Goal: Task Accomplishment & Management: Manage account settings

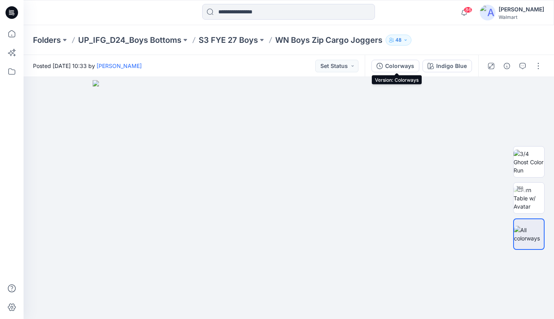
click at [408, 67] on div "Colorways" at bounding box center [400, 66] width 29 height 9
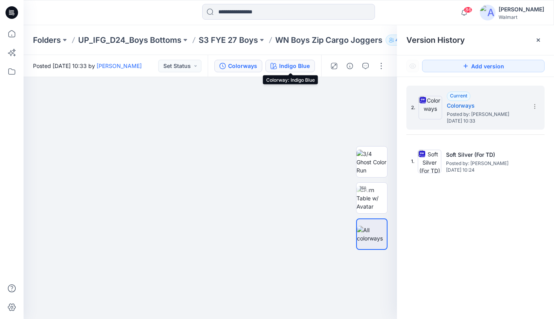
click at [295, 67] on div "Indigo Blue" at bounding box center [294, 66] width 31 height 9
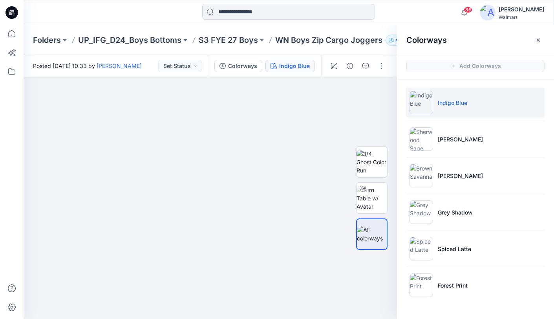
drag, startPoint x: 477, startPoint y: 280, endPoint x: 484, endPoint y: 267, distance: 14.9
click at [477, 280] on li "Forest Print" at bounding box center [476, 285] width 138 height 30
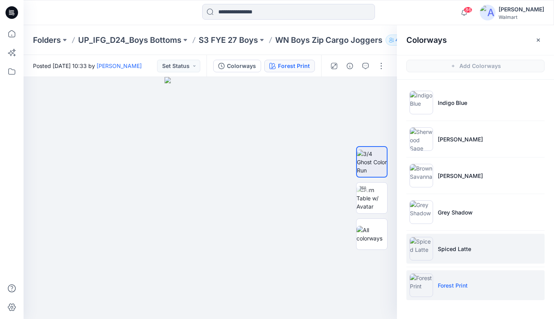
drag, startPoint x: 496, startPoint y: 246, endPoint x: 497, endPoint y: 240, distance: 5.9
click at [496, 246] on li "Spiced Latte" at bounding box center [476, 249] width 138 height 30
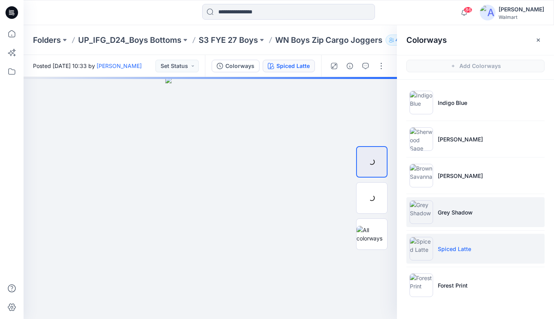
click at [500, 214] on li "Grey Shadow" at bounding box center [476, 212] width 138 height 30
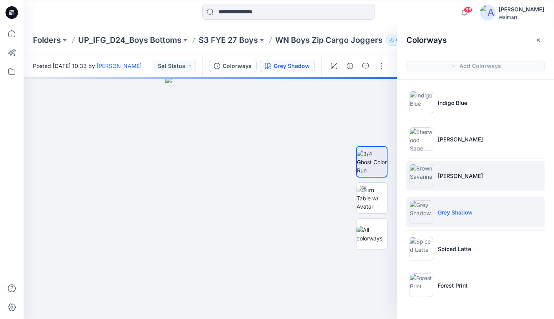
click at [504, 188] on li "Brown Savanna" at bounding box center [476, 176] width 138 height 30
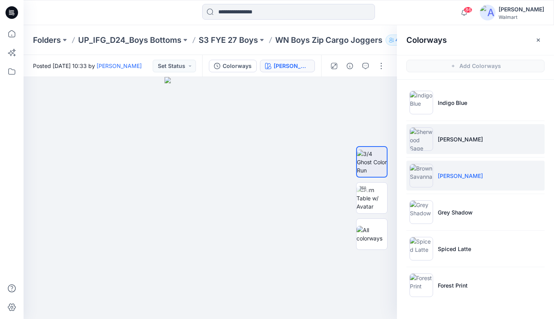
click at [506, 143] on li "Sherwood Sage" at bounding box center [476, 139] width 138 height 30
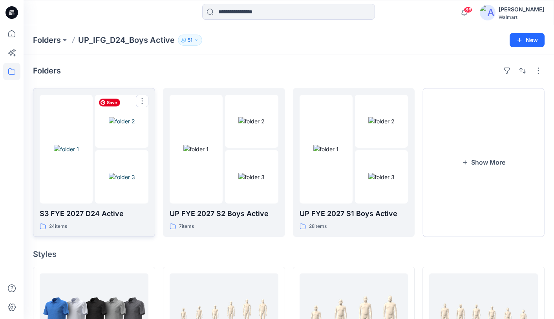
click at [109, 125] on img at bounding box center [122, 121] width 26 height 8
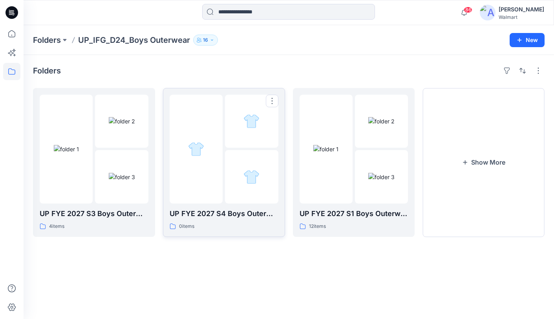
click at [231, 143] on div at bounding box center [251, 121] width 53 height 53
click at [476, 159] on button "Show More" at bounding box center [484, 162] width 122 height 149
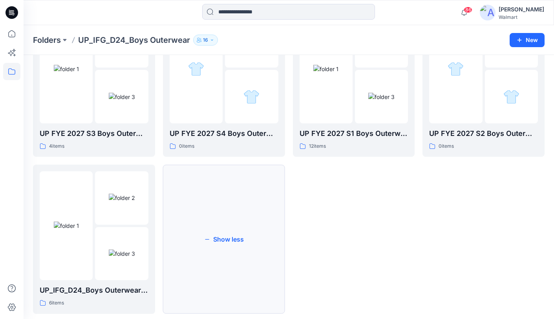
scroll to position [83, 0]
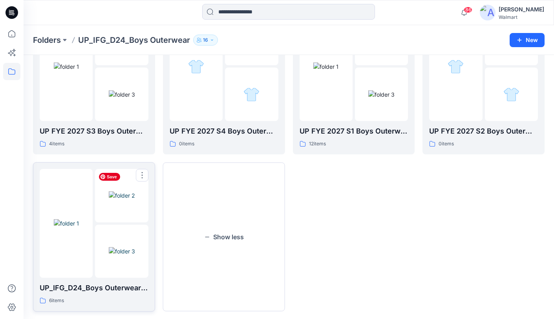
click at [109, 200] on img at bounding box center [122, 195] width 26 height 8
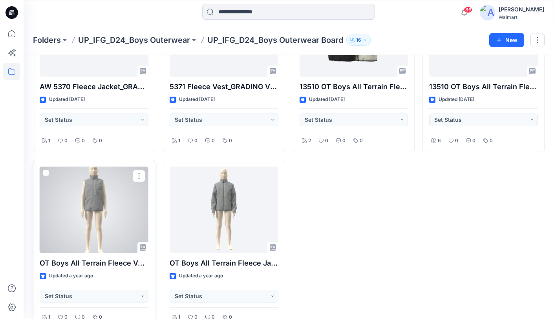
scroll to position [301, 0]
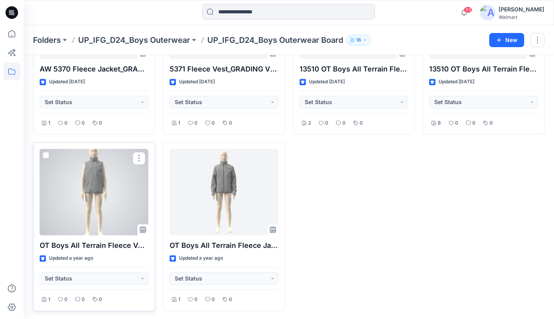
click at [117, 199] on div at bounding box center [94, 192] width 109 height 86
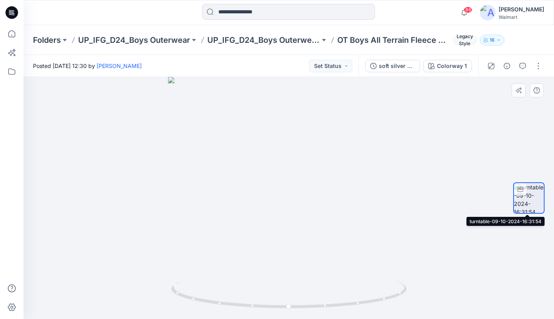
click at [527, 194] on div at bounding box center [520, 189] width 13 height 13
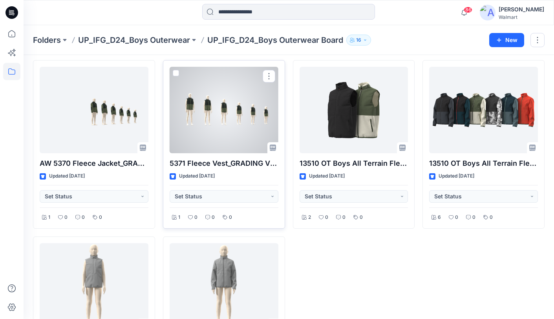
scroll to position [201, 0]
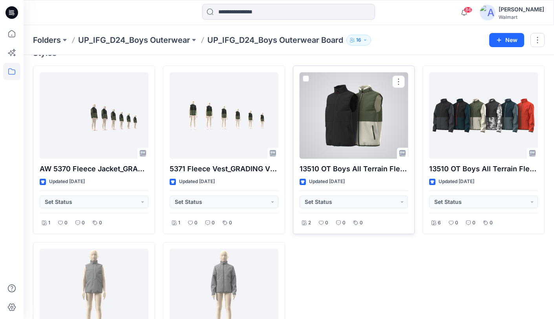
click at [360, 122] on div at bounding box center [354, 115] width 109 height 86
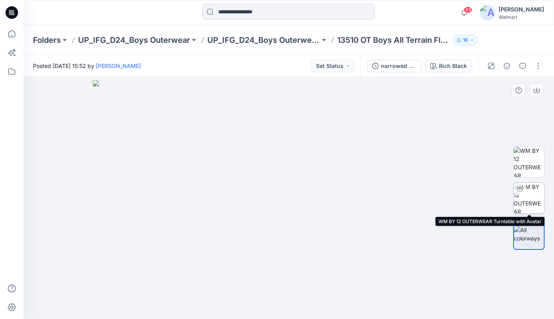
click at [534, 199] on img at bounding box center [529, 198] width 31 height 31
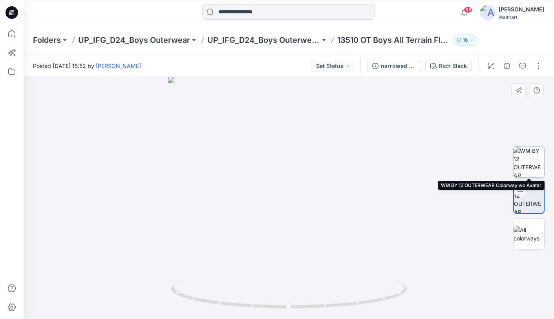
click at [529, 164] on img at bounding box center [529, 162] width 31 height 31
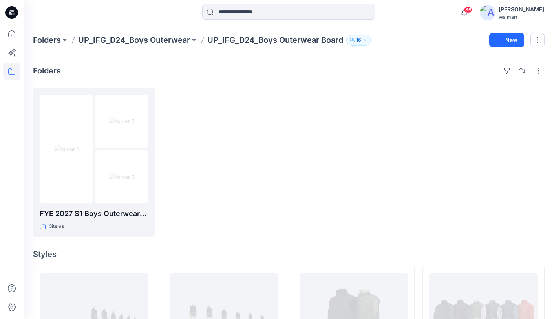
scroll to position [201, 0]
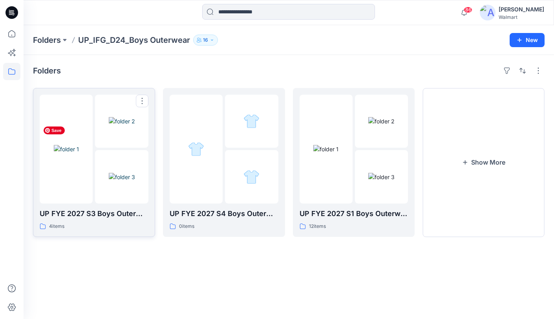
click at [79, 153] on img at bounding box center [66, 149] width 25 height 8
click at [468, 134] on button "Show More" at bounding box center [484, 162] width 122 height 149
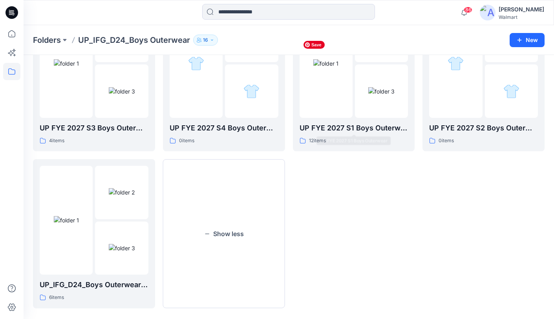
scroll to position [92, 0]
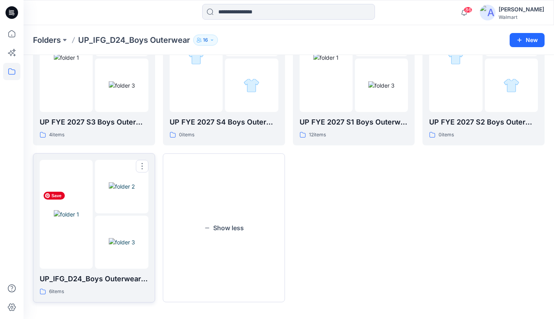
click at [79, 210] on img at bounding box center [66, 214] width 25 height 8
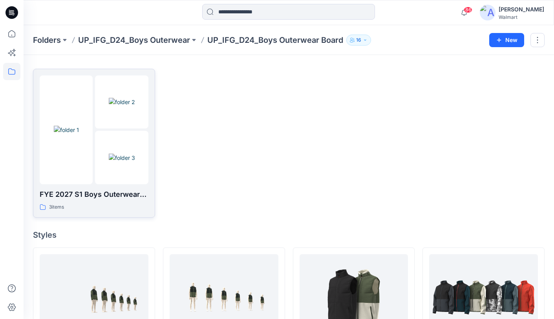
scroll to position [18, 0]
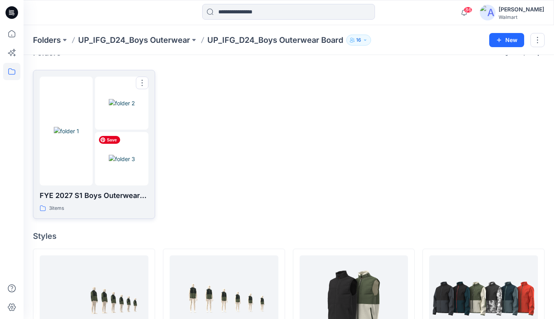
click at [118, 155] on img at bounding box center [122, 159] width 26 height 8
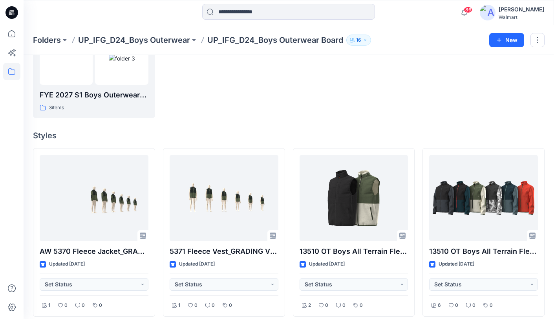
scroll to position [129, 0]
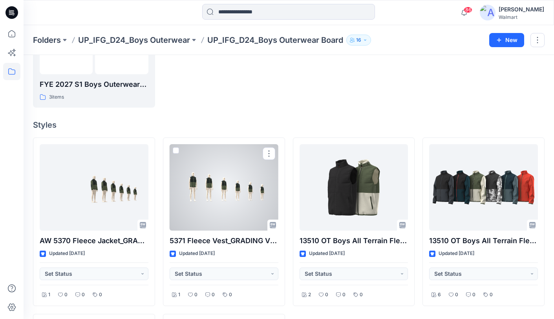
click at [200, 198] on div at bounding box center [224, 187] width 109 height 86
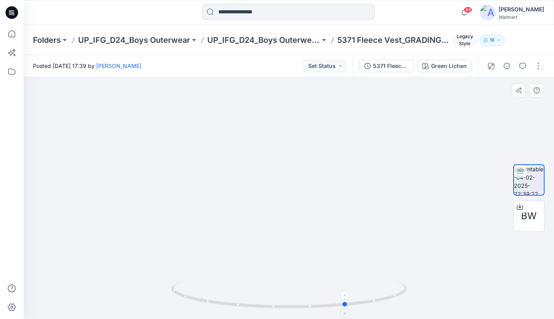
drag, startPoint x: 285, startPoint y: 307, endPoint x: 347, endPoint y: 302, distance: 61.9
click at [347, 302] on circle at bounding box center [345, 304] width 5 height 5
click at [267, 173] on img at bounding box center [289, 170] width 352 height 297
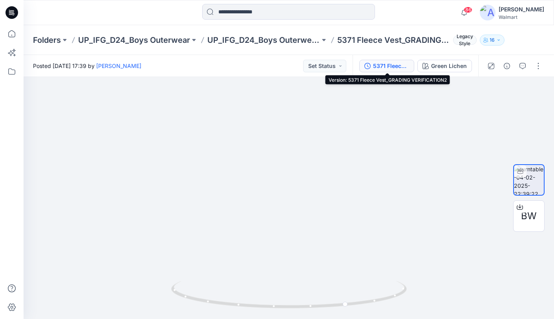
click at [392, 66] on div "5371 Fleece Vest_GRADING VERIFICATION2" at bounding box center [391, 66] width 36 height 9
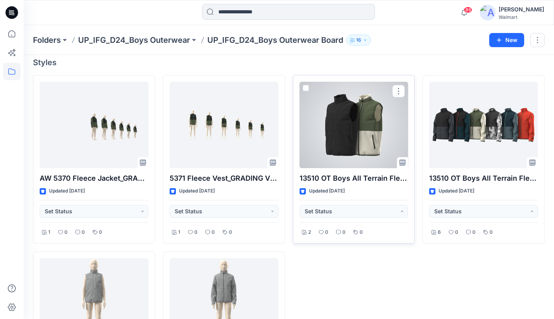
scroll to position [210, 0]
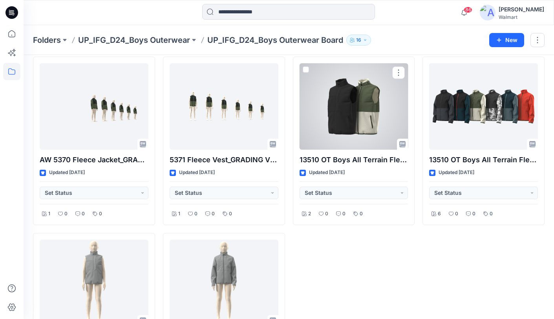
click at [365, 129] on div at bounding box center [354, 106] width 109 height 86
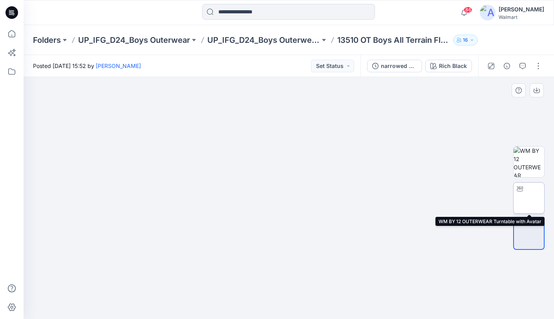
click at [528, 199] on img at bounding box center [529, 198] width 31 height 31
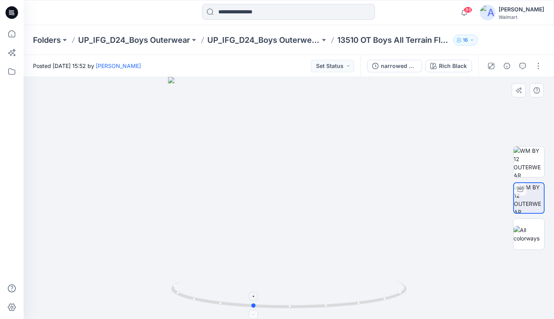
drag, startPoint x: 293, startPoint y: 307, endPoint x: 254, endPoint y: 301, distance: 38.9
click at [254, 305] on icon at bounding box center [290, 295] width 238 height 29
click at [402, 68] on div "narrowed down colorways 12.04" at bounding box center [399, 66] width 36 height 9
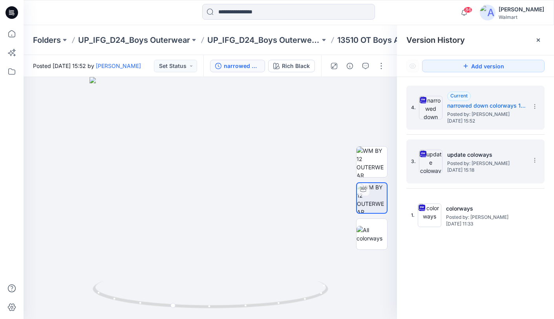
click at [514, 182] on div "3. update coloways Posted by: Kei Yip Tuesday, November 26, 2024 15:18" at bounding box center [476, 162] width 138 height 44
click at [474, 183] on div "3. update coloways Posted by: Kei Yip Tuesday, November 26, 2024 15:18" at bounding box center [476, 162] width 138 height 44
click at [501, 180] on div "3. update coloways Posted by: Kei Yip Tuesday, November 26, 2024 15:18" at bounding box center [470, 162] width 118 height 38
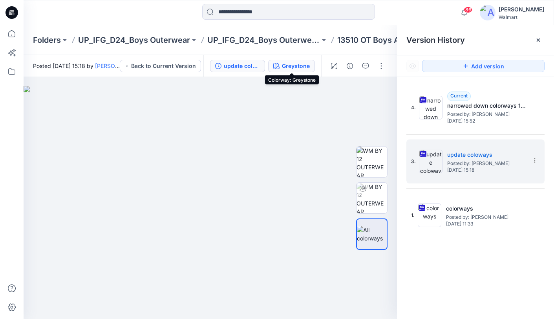
click at [297, 67] on div "Greystone" at bounding box center [296, 66] width 28 height 9
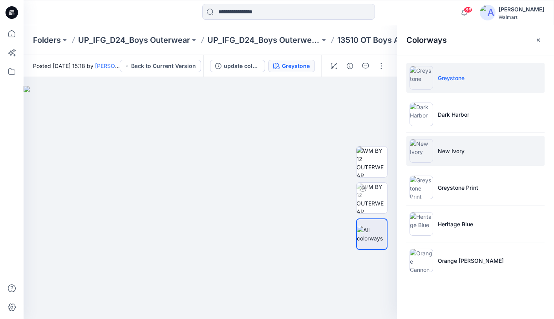
click at [500, 158] on li "New Ivory" at bounding box center [476, 151] width 138 height 30
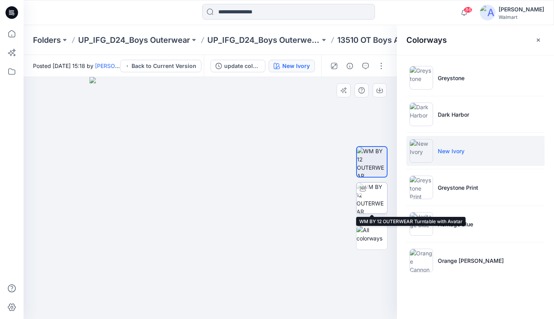
drag, startPoint x: 373, startPoint y: 200, endPoint x: 367, endPoint y: 201, distance: 5.6
click at [373, 200] on img at bounding box center [372, 198] width 31 height 31
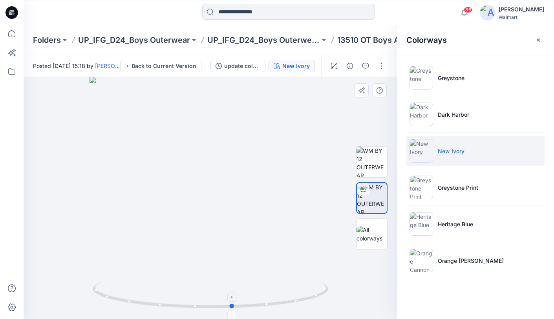
drag, startPoint x: 211, startPoint y: 309, endPoint x: 233, endPoint y: 305, distance: 22.4
click at [233, 305] on icon at bounding box center [212, 295] width 238 height 29
drag, startPoint x: 276, startPoint y: 155, endPoint x: 265, endPoint y: 255, distance: 100.0
click at [265, 255] on img at bounding box center [199, 143] width 661 height 353
drag, startPoint x: 196, startPoint y: 307, endPoint x: 125, endPoint y: 305, distance: 71.2
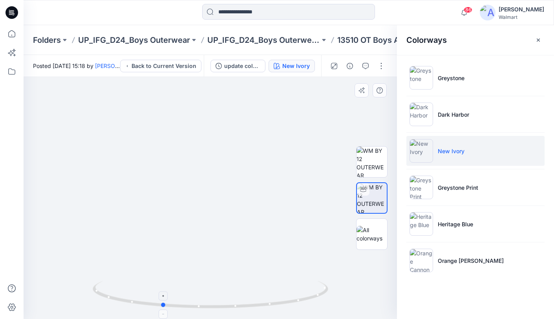
click at [125, 305] on icon at bounding box center [212, 295] width 238 height 29
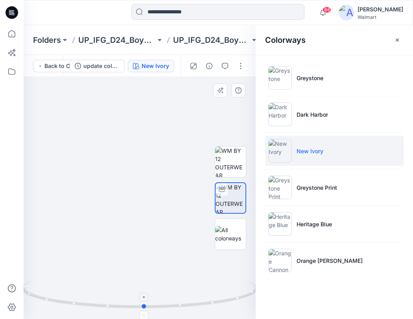
drag, startPoint x: 105, startPoint y: 307, endPoint x: 148, endPoint y: 287, distance: 47.5
click at [148, 307] on icon at bounding box center [141, 295] width 238 height 29
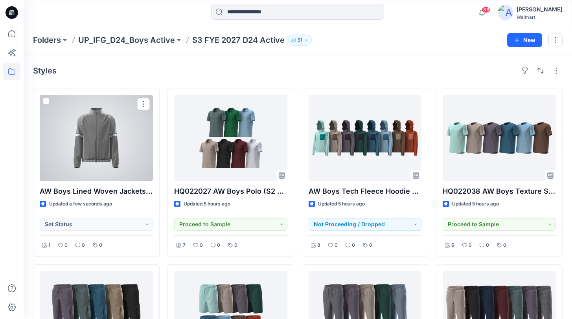
click at [119, 142] on div at bounding box center [96, 138] width 113 height 86
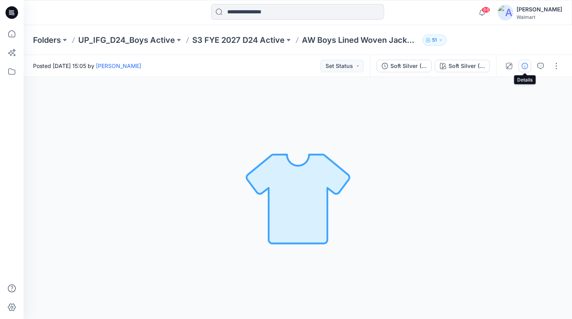
click at [525, 65] on icon "button" at bounding box center [524, 66] width 6 height 6
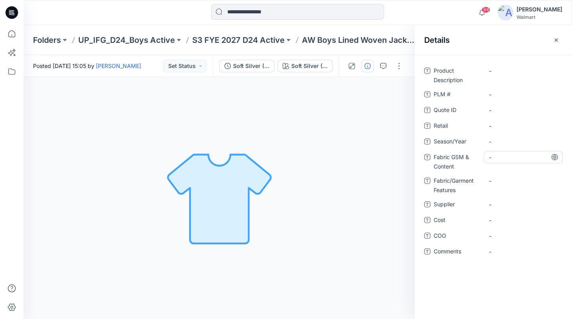
click at [507, 159] on Content "-" at bounding box center [523, 157] width 68 height 8
type textarea "**********"
click at [558, 158] on div "**********" at bounding box center [523, 161] width 79 height 20
click at [511, 181] on Features "-" at bounding box center [523, 181] width 68 height 8
type textarea "**********"
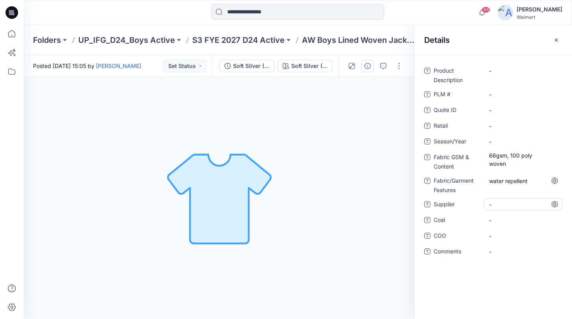
click at [536, 205] on span "-" at bounding box center [523, 204] width 68 height 8
type textarea "********"
click at [512, 141] on span "-" at bounding box center [523, 142] width 68 height 8
type textarea "**********"
click at [557, 141] on icon at bounding box center [554, 141] width 6 height 6
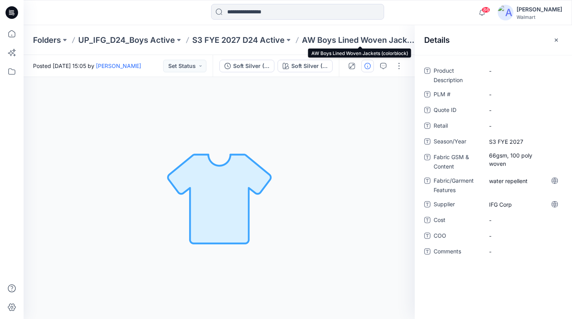
click at [371, 44] on p "AW Boys Lined Woven Jackets (colorblock)" at bounding box center [360, 40] width 117 height 11
drag, startPoint x: 300, startPoint y: 42, endPoint x: 408, endPoint y: 46, distance: 108.1
click at [406, 46] on div "Folders UP_IFG_D24_Boys Active S3 FYE 2027 D24 Active AW Boys Lined Woven Jacke…" at bounding box center [298, 40] width 548 height 30
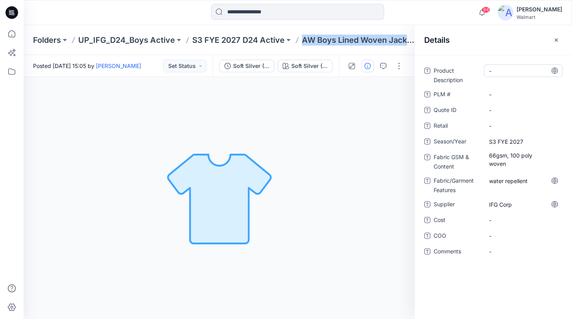
copy p "AW Boys Lined Woven Jackets (colorblock)"
click at [506, 71] on Description "-" at bounding box center [523, 71] width 68 height 8
type textarea "**********"
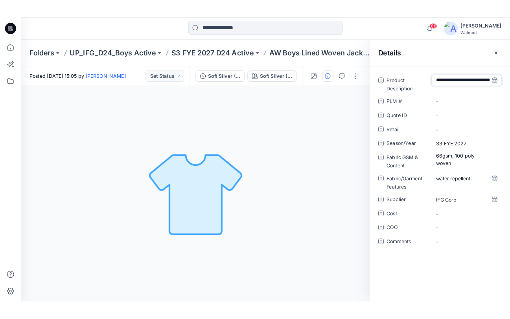
scroll to position [6, 0]
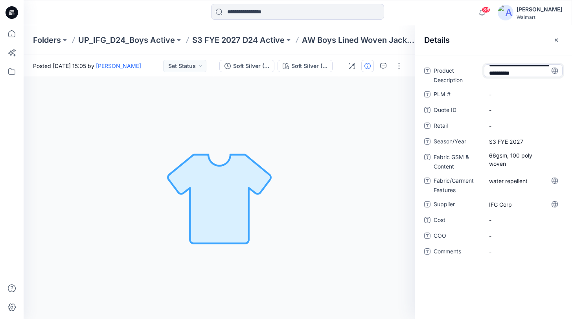
click at [555, 71] on icon at bounding box center [554, 71] width 6 height 6
click at [557, 41] on icon "button" at bounding box center [556, 40] width 6 height 6
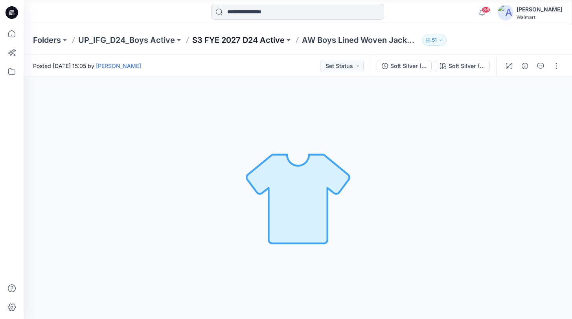
click at [266, 41] on p "S3 FYE 2027 D24 Active" at bounding box center [238, 40] width 92 height 11
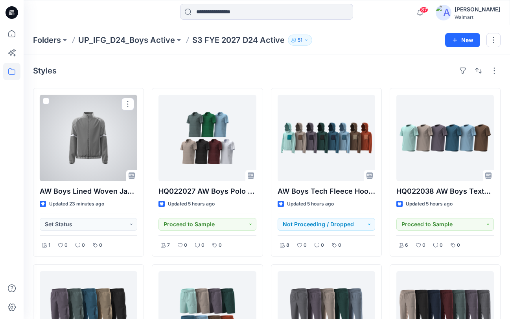
click at [88, 139] on div at bounding box center [88, 138] width 97 height 86
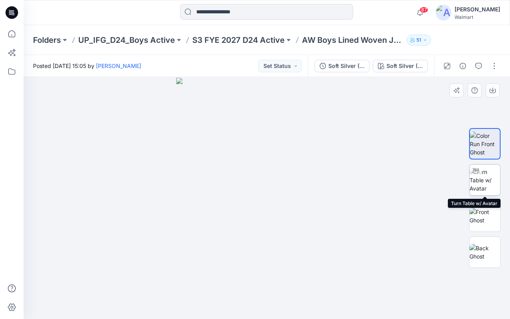
click at [486, 185] on img at bounding box center [484, 180] width 31 height 25
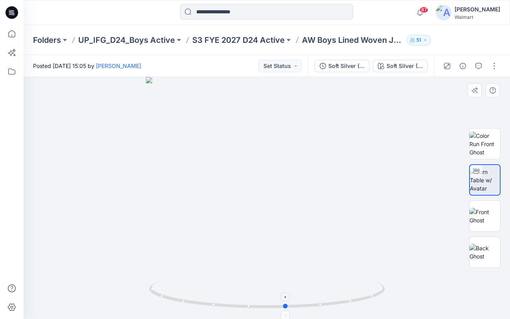
drag, startPoint x: 269, startPoint y: 308, endPoint x: 285, endPoint y: 306, distance: 16.7
click at [288, 310] on icon at bounding box center [268, 295] width 238 height 29
drag, startPoint x: 277, startPoint y: 169, endPoint x: 280, endPoint y: 202, distance: 33.6
click at [280, 204] on img at bounding box center [267, 131] width 605 height 376
click at [494, 65] on button "button" at bounding box center [494, 66] width 13 height 13
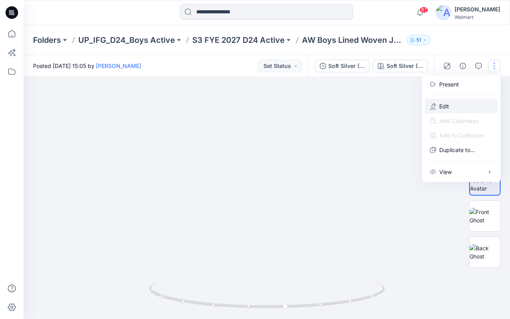
click at [446, 105] on p "Edit" at bounding box center [444, 106] width 10 height 8
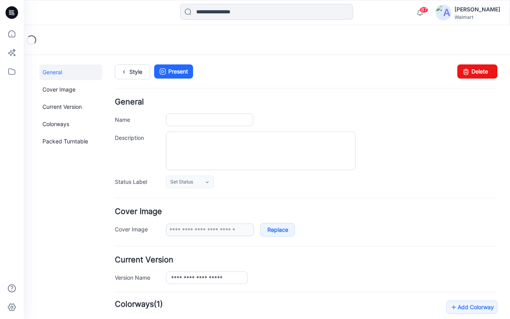
type input "**********"
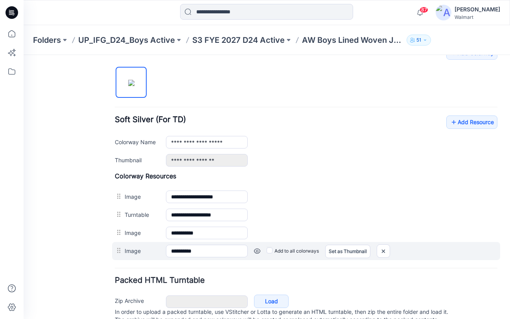
scroll to position [255, 0]
click at [118, 252] on div at bounding box center [120, 250] width 10 height 12
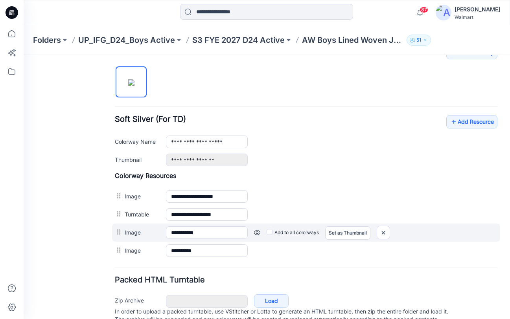
drag, startPoint x: 386, startPoint y: 252, endPoint x: 385, endPoint y: 233, distance: 18.9
click at [24, 55] on img at bounding box center [24, 55] width 0 height 0
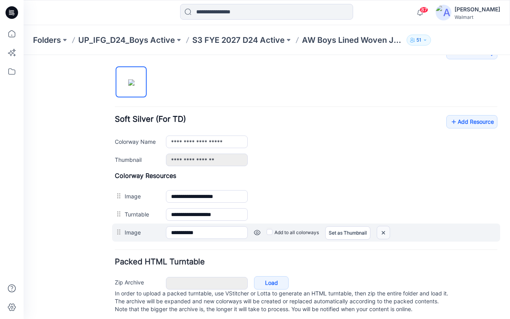
click at [385, 230] on img at bounding box center [383, 232] width 13 height 13
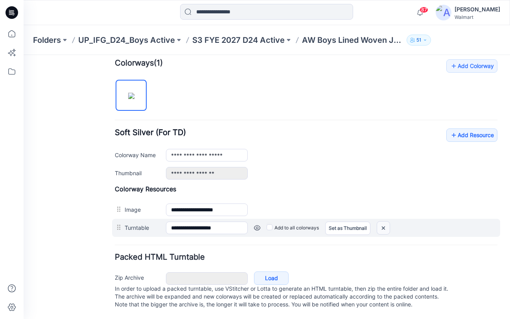
scroll to position [250, 0]
click at [385, 222] on img at bounding box center [383, 228] width 13 height 13
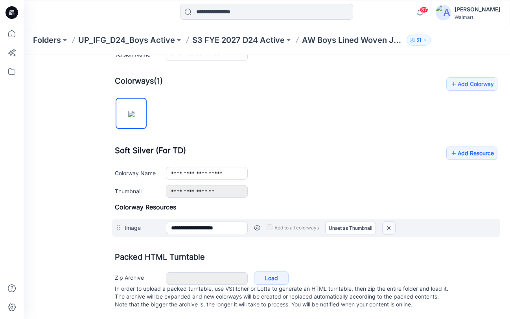
click at [387, 222] on img at bounding box center [388, 228] width 13 height 13
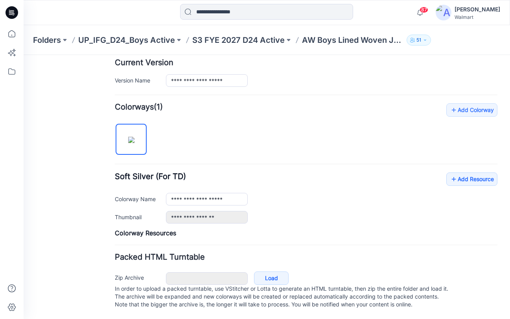
scroll to position [206, 0]
click at [223, 41] on p "S3 FYE 2027 D24 Active" at bounding box center [238, 40] width 92 height 11
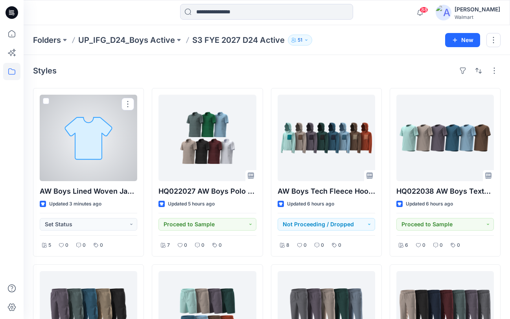
click at [111, 134] on div at bounding box center [88, 138] width 97 height 86
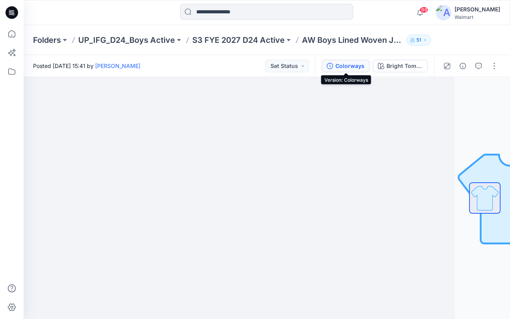
click at [346, 68] on div "Colorways" at bounding box center [349, 66] width 29 height 9
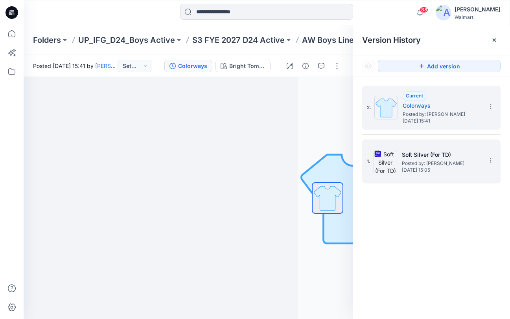
click at [471, 160] on span "Posted by: Yunjin Chae" at bounding box center [441, 164] width 79 height 8
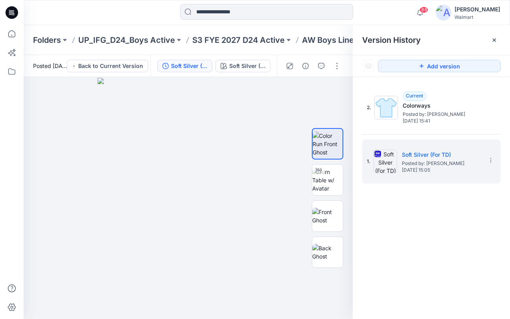
click at [346, 72] on div at bounding box center [313, 66] width 73 height 22
click at [338, 68] on button "button" at bounding box center [336, 66] width 13 height 13
click at [335, 66] on button "button" at bounding box center [336, 66] width 13 height 13
click at [338, 66] on button "button" at bounding box center [336, 66] width 13 height 13
click at [498, 38] on div at bounding box center [494, 40] width 13 height 13
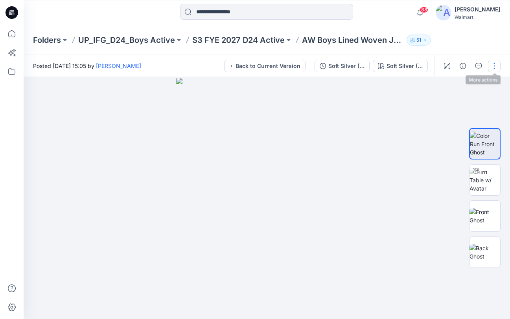
click at [493, 67] on button "button" at bounding box center [494, 66] width 13 height 13
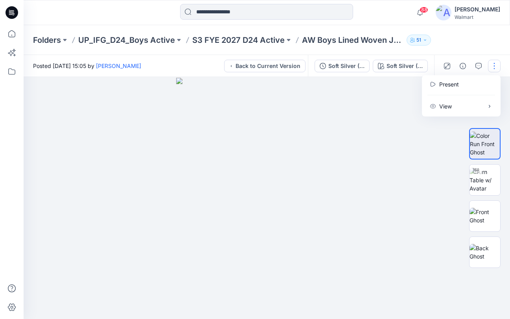
drag, startPoint x: 393, startPoint y: 88, endPoint x: 391, endPoint y: 83, distance: 4.6
click at [393, 88] on div at bounding box center [267, 198] width 486 height 242
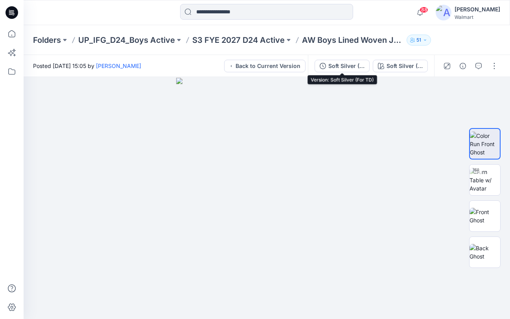
click at [350, 68] on div "Soft Silver (For TD)" at bounding box center [346, 66] width 36 height 9
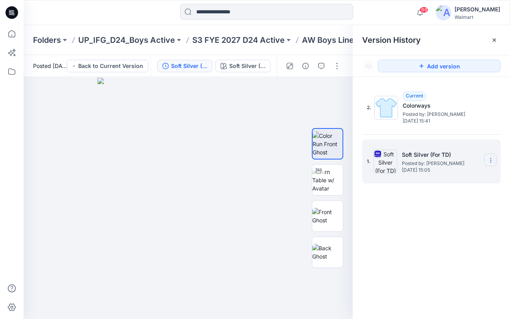
click at [491, 154] on section at bounding box center [490, 160] width 13 height 13
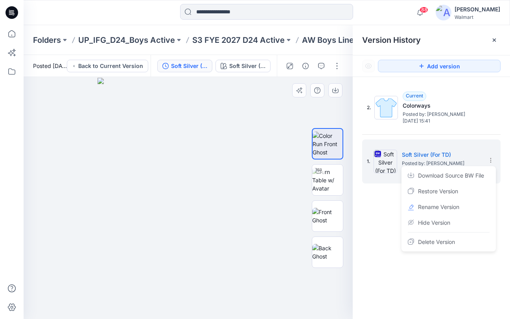
drag, startPoint x: 294, startPoint y: 113, endPoint x: 300, endPoint y: 107, distance: 9.2
click at [294, 113] on div at bounding box center [188, 198] width 329 height 242
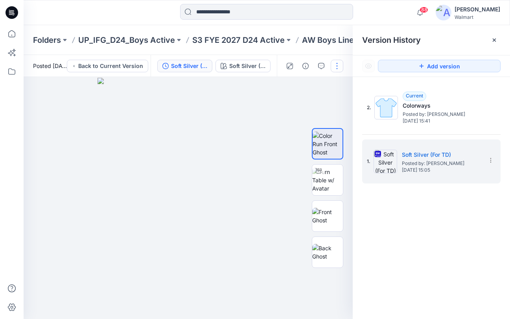
click at [338, 68] on button "button" at bounding box center [336, 66] width 13 height 13
click at [497, 41] on div at bounding box center [494, 40] width 13 height 13
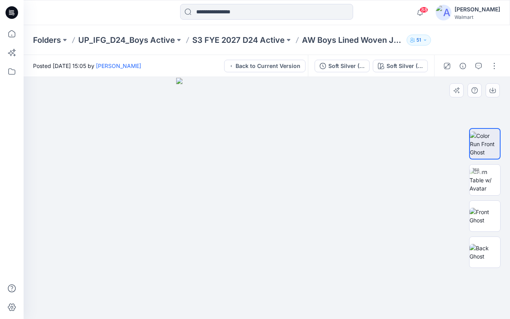
click at [395, 91] on div at bounding box center [267, 198] width 486 height 242
click at [261, 66] on button "Back to Current Version" at bounding box center [264, 66] width 81 height 13
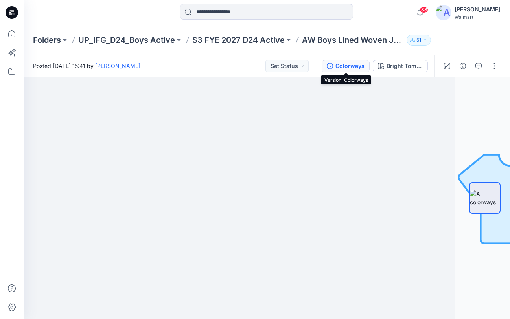
click at [347, 68] on div "Colorways" at bounding box center [349, 66] width 29 height 9
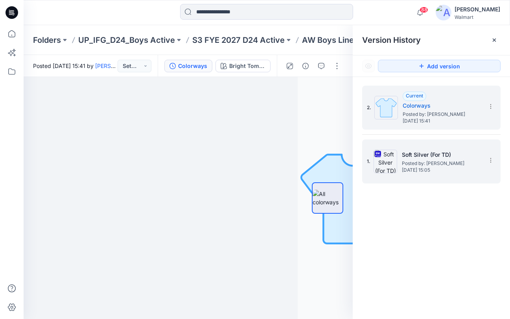
click at [455, 179] on div "1. Soft Silver (For TD) Posted by: Yunjin Chae Tuesday, September 30, 2025 15:05" at bounding box center [426, 162] width 118 height 38
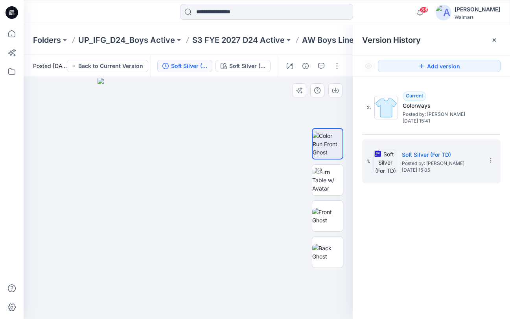
click at [335, 106] on div at bounding box center [188, 198] width 329 height 242
click at [336, 68] on button "button" at bounding box center [336, 66] width 13 height 13
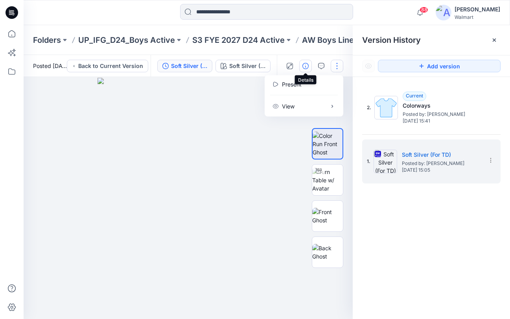
click at [307, 66] on icon "button" at bounding box center [305, 66] width 6 height 6
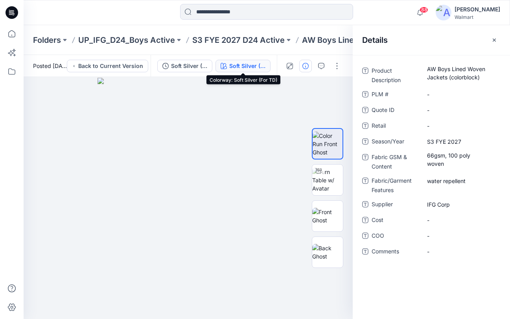
click at [252, 68] on div "Soft Silver (For TD)" at bounding box center [247, 66] width 36 height 9
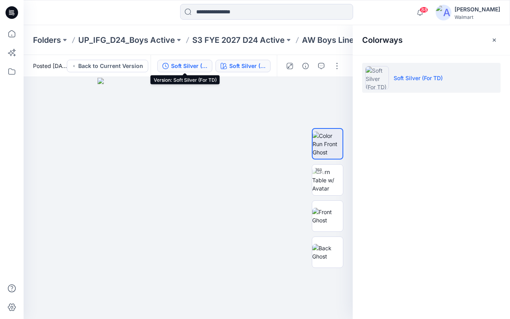
click at [184, 64] on div "Soft Silver (For TD)" at bounding box center [189, 66] width 36 height 9
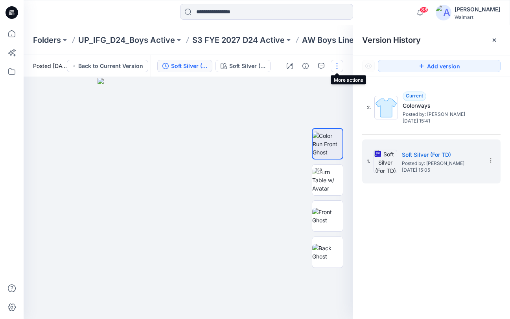
click at [338, 68] on button "button" at bounding box center [336, 66] width 13 height 13
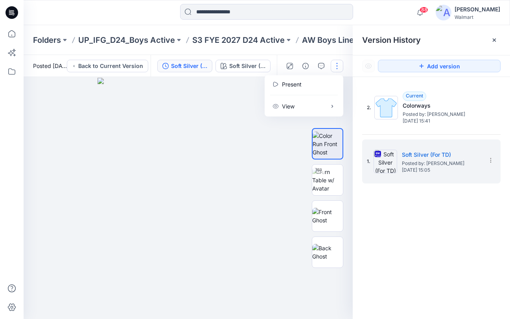
click at [497, 42] on icon at bounding box center [494, 40] width 6 height 6
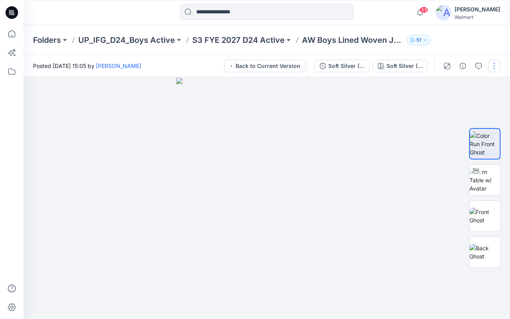
click at [491, 65] on button "button" at bounding box center [494, 66] width 13 height 13
click at [398, 90] on div at bounding box center [267, 198] width 486 height 242
click at [488, 181] on img at bounding box center [484, 180] width 31 height 25
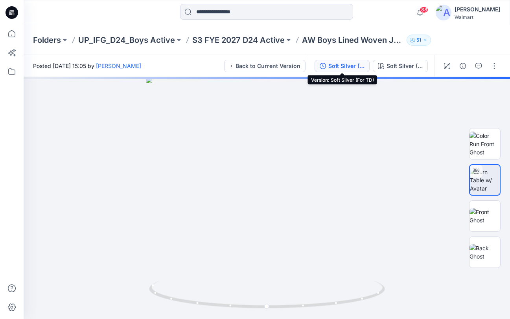
click at [334, 65] on div "Soft Silver (For TD)" at bounding box center [346, 66] width 36 height 9
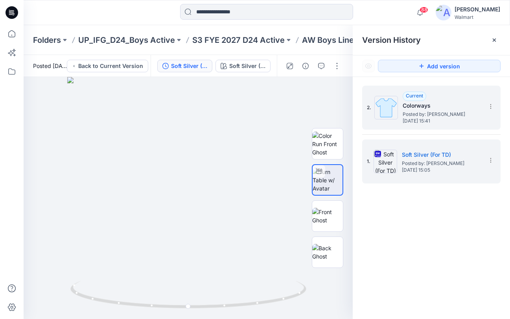
click at [439, 128] on div "2. Current Colorways Posted by: Yunjin Chae Tuesday, September 30, 2025 15:41" at bounding box center [431, 108] width 138 height 44
click at [375, 124] on div "2. Current Colorways Posted by: Yunjin Chae Tuesday, September 30, 2025 15:41" at bounding box center [426, 108] width 118 height 38
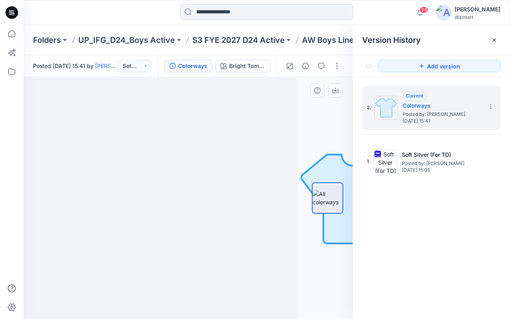
click at [261, 104] on img at bounding box center [133, 209] width 329 height 220
click at [494, 42] on icon at bounding box center [494, 40] width 6 height 6
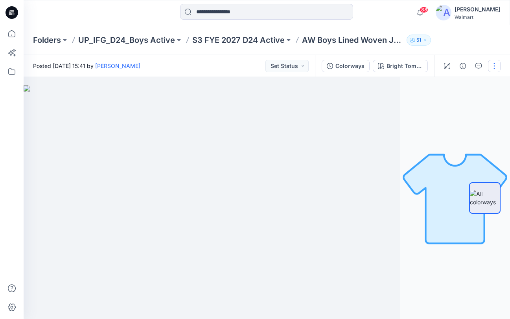
click at [492, 66] on button "button" at bounding box center [494, 66] width 13 height 13
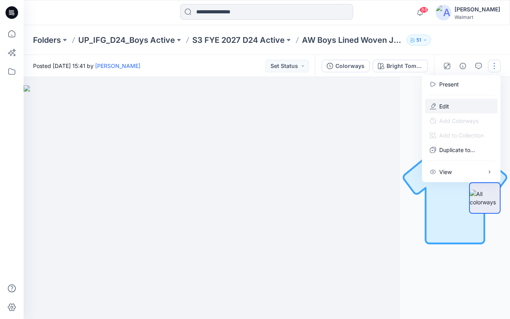
click at [454, 105] on button "Edit" at bounding box center [461, 106] width 72 height 15
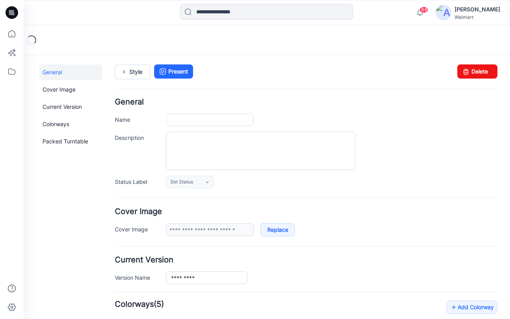
type input "**********"
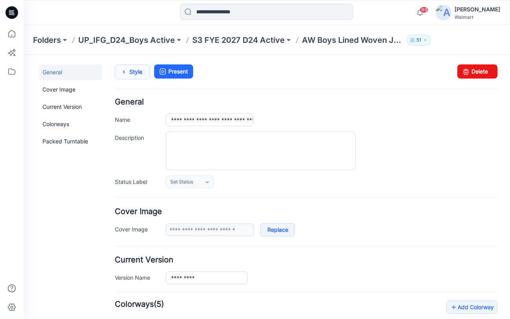
click at [136, 73] on link "Style" at bounding box center [132, 71] width 35 height 15
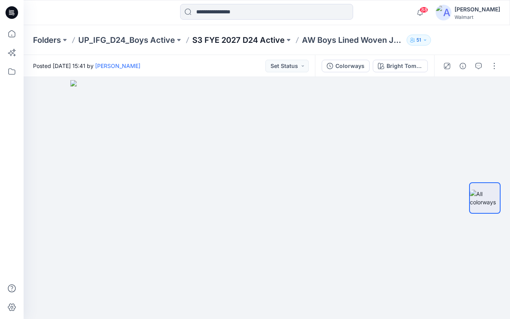
click at [238, 36] on p "S3 FYE 2027 D24 Active" at bounding box center [238, 40] width 92 height 11
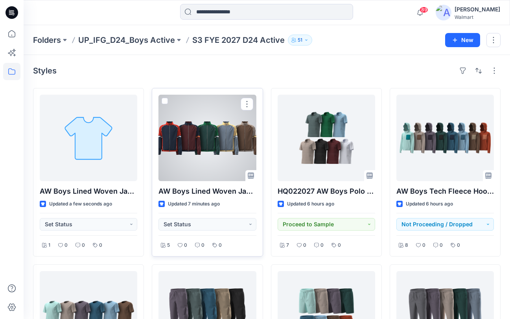
click at [206, 147] on div at bounding box center [206, 138] width 97 height 86
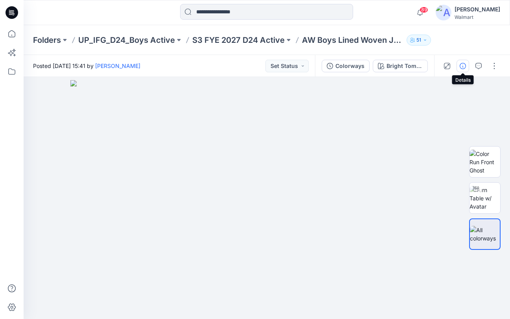
click at [463, 67] on icon "button" at bounding box center [462, 66] width 6 height 6
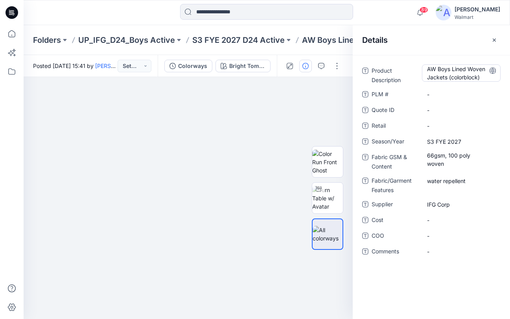
click at [473, 81] on Description "AW Boys Lined Woven Jackets (colorblock)" at bounding box center [461, 73] width 68 height 17
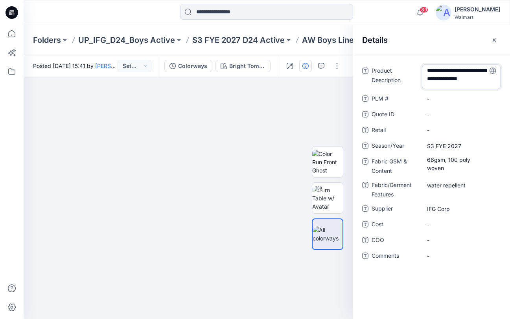
scroll to position [2, 0]
type textarea "**********"
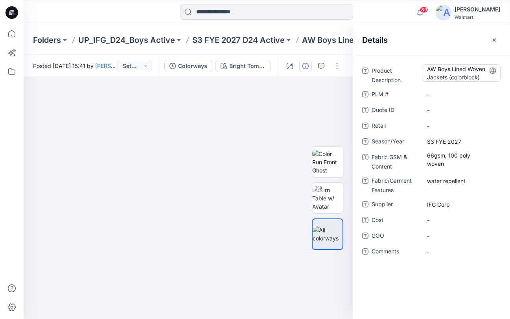
click at [465, 81] on Description "AW Boys Lined Woven Jackets (colorblock)" at bounding box center [461, 73] width 68 height 17
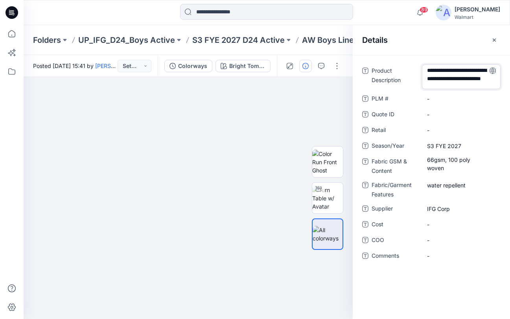
drag, startPoint x: 468, startPoint y: 84, endPoint x: 483, endPoint y: 76, distance: 16.7
click at [481, 78] on textarea "**********" at bounding box center [461, 76] width 79 height 25
type textarea "**********"
click at [349, 53] on div "Folders UP_IFG_D24_Boys Active S3 FYE 2027 D24 Active AW Boys Lined Woven Jacke…" at bounding box center [267, 40] width 486 height 30
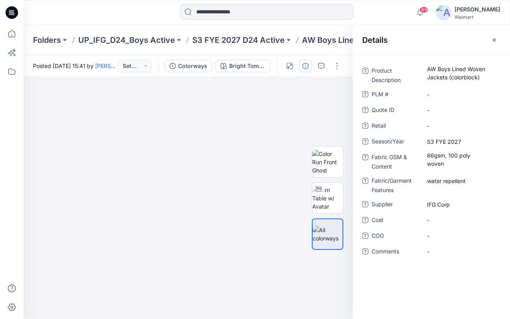
click at [330, 53] on div "Folders UP_IFG_D24_Boys Active S3 FYE 2027 D24 Active AW Boys Lined Woven Jacke…" at bounding box center [267, 40] width 486 height 30
click at [242, 41] on p "S3 FYE 2027 D24 Active" at bounding box center [238, 40] width 92 height 11
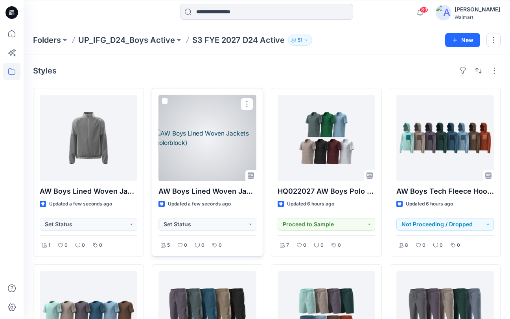
click at [211, 127] on div at bounding box center [206, 138] width 97 height 86
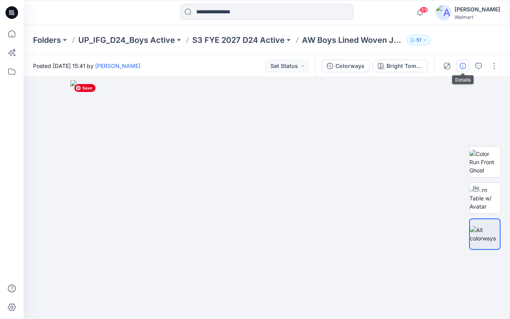
click at [460, 63] on icon "button" at bounding box center [462, 66] width 6 height 6
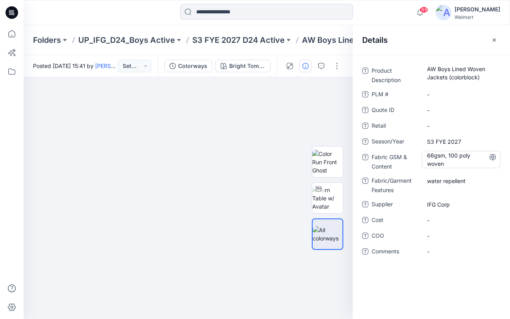
click at [444, 168] on Content "66gsm, 100 poly woven" at bounding box center [461, 159] width 68 height 17
drag, startPoint x: 425, startPoint y: 163, endPoint x: 510, endPoint y: 161, distance: 84.5
click at [509, 161] on html "89 Notifications Your style AW Boys Lined Woven Jackets (colorblock) has been u…" at bounding box center [255, 159] width 510 height 319
click at [492, 160] on icon at bounding box center [492, 157] width 6 height 6
click at [217, 42] on p "S3 FYE 2027 D24 Active" at bounding box center [238, 40] width 92 height 11
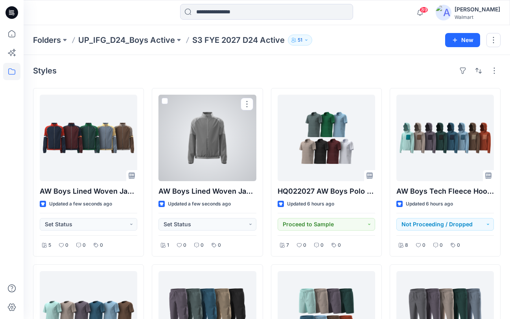
click at [209, 134] on div at bounding box center [206, 138] width 97 height 86
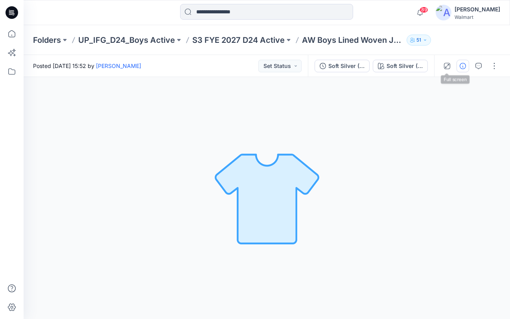
click at [457, 64] on button "button" at bounding box center [462, 66] width 13 height 13
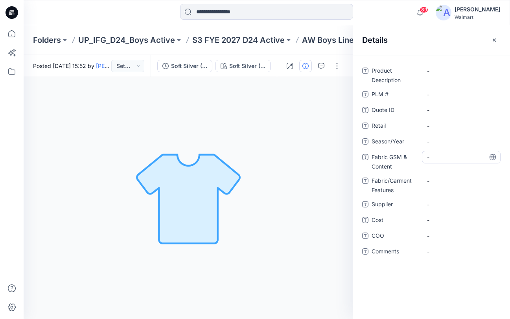
click at [457, 159] on Content "-" at bounding box center [461, 157] width 68 height 8
type textarea "**********"
click at [493, 157] on icon at bounding box center [492, 157] width 2 height 6
click at [455, 181] on Features "-" at bounding box center [461, 181] width 68 height 8
type textarea "**********"
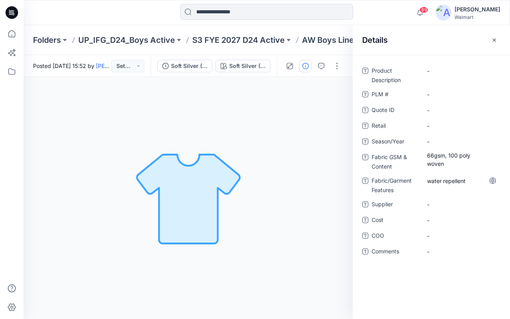
drag, startPoint x: 471, startPoint y: 204, endPoint x: 493, endPoint y: 195, distance: 23.3
click at [471, 204] on span "-" at bounding box center [461, 204] width 68 height 8
click at [463, 142] on span "-" at bounding box center [461, 142] width 68 height 8
type textarea "**********"
click at [493, 141] on icon at bounding box center [492, 141] width 6 height 6
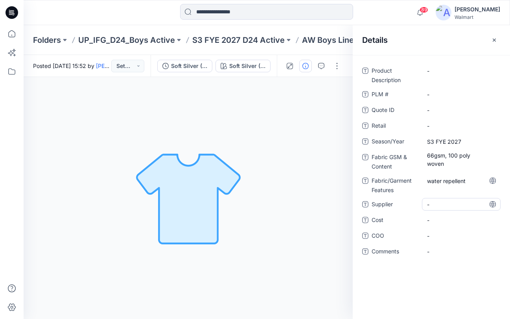
click at [462, 205] on span "-" at bounding box center [461, 204] width 68 height 8
type textarea "********"
click at [492, 205] on icon at bounding box center [492, 204] width 6 height 6
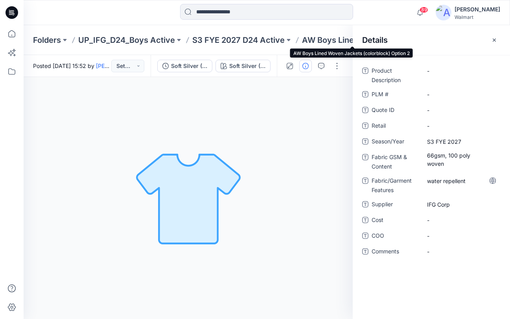
click at [307, 41] on p "AW Boys Lined Woven Jackets (colorblock) Option 2" at bounding box center [352, 40] width 101 height 11
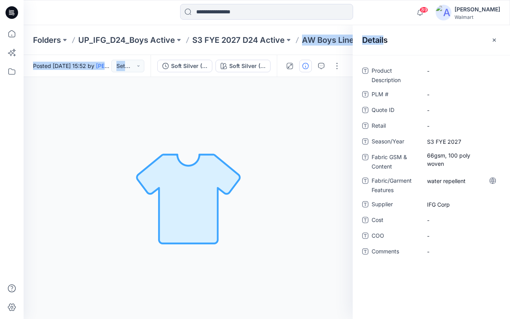
drag, startPoint x: 302, startPoint y: 40, endPoint x: 385, endPoint y: 42, distance: 83.3
click at [385, 42] on div "Folders UP_IFG_D24_Boys Active S3 FYE 2027 D24 Active AW Boys Lined Woven Jacke…" at bounding box center [267, 172] width 486 height 294
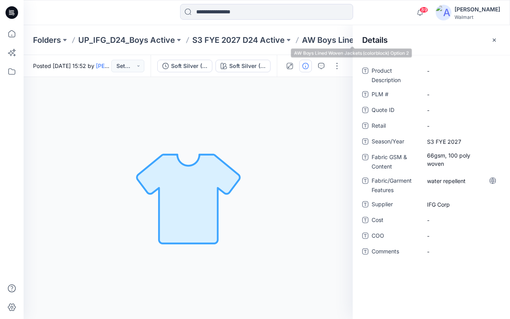
drag, startPoint x: 324, startPoint y: 45, endPoint x: 339, endPoint y: 45, distance: 14.9
click at [324, 45] on p "AW Boys Lined Woven Jackets (colorblock) Option 2" at bounding box center [352, 40] width 101 height 11
click at [456, 73] on Description "-" at bounding box center [461, 71] width 68 height 8
type textarea "********"
click at [496, 40] on icon "button" at bounding box center [494, 40] width 6 height 6
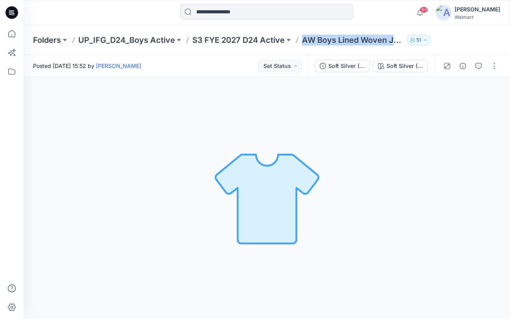
drag, startPoint x: 303, startPoint y: 41, endPoint x: 404, endPoint y: 42, distance: 101.8
click at [404, 44] on div "Folders UP_IFG_D24_Boys Active S3 FYE 2027 D24 Active AW Boys Lined Woven Jacke…" at bounding box center [236, 40] width 406 height 11
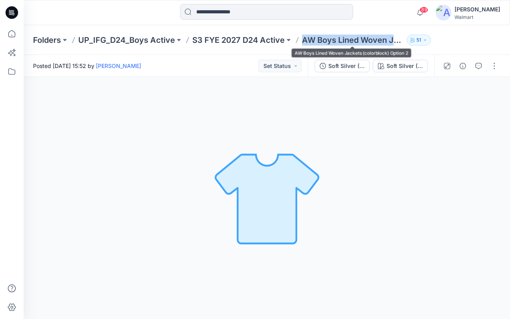
copy p "AW Boys Lined Woven Jac"
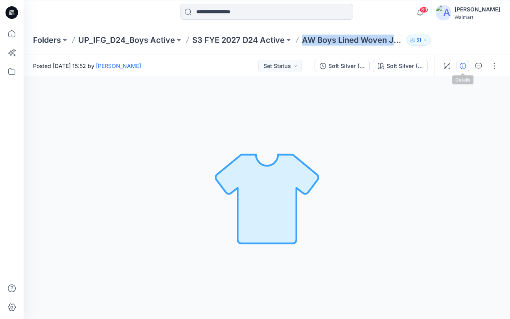
click at [463, 64] on icon "button" at bounding box center [462, 66] width 6 height 6
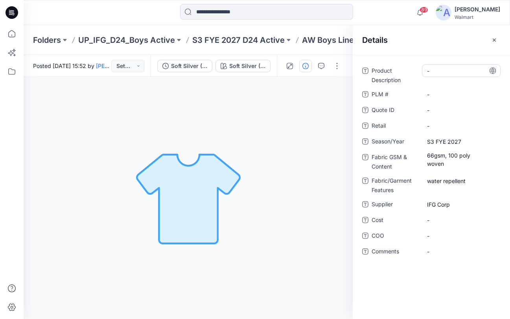
click at [453, 72] on Description "-" at bounding box center [461, 71] width 68 height 8
type textarea "**********"
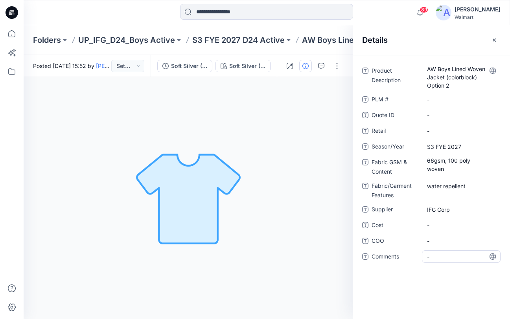
click at [443, 261] on div "-" at bounding box center [461, 256] width 79 height 13
type textarea "**********"
click at [493, 258] on icon at bounding box center [492, 256] width 2 height 6
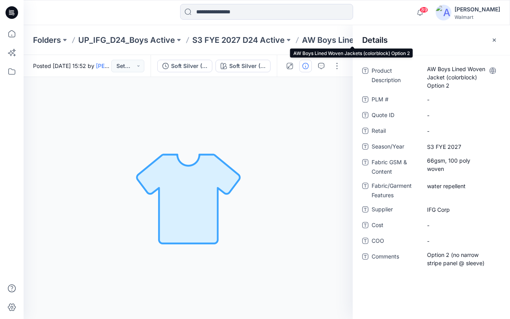
drag, startPoint x: 319, startPoint y: 40, endPoint x: 323, endPoint y: 45, distance: 5.8
click at [319, 41] on p "AW Boys Lined Woven Jackets (colorblock) Option 2" at bounding box center [352, 40] width 101 height 11
click at [329, 42] on p "AW Boys Lined Woven Jackets (colorblock) Option 2" at bounding box center [352, 40] width 101 height 11
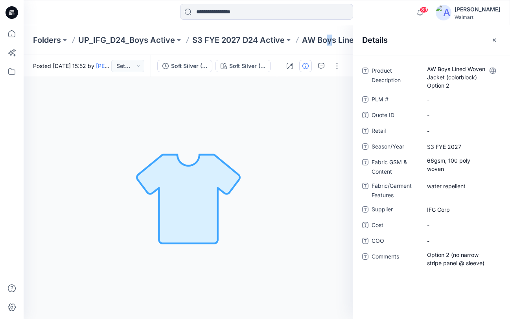
drag, startPoint x: 496, startPoint y: 42, endPoint x: 474, endPoint y: 42, distance: 22.4
click at [496, 42] on icon "button" at bounding box center [494, 40] width 6 height 6
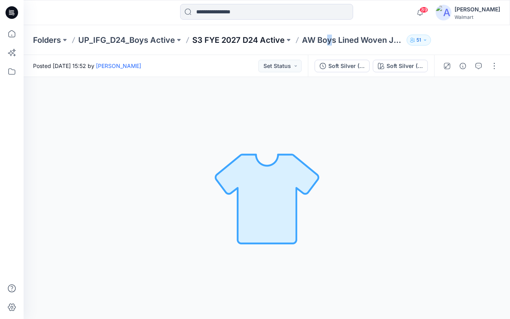
click at [253, 40] on p "S3 FYE 2027 D24 Active" at bounding box center [238, 40] width 92 height 11
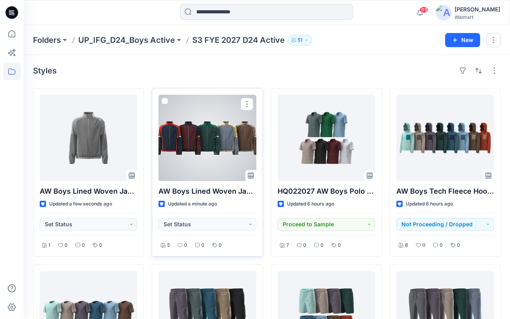
click at [200, 138] on div at bounding box center [206, 138] width 97 height 86
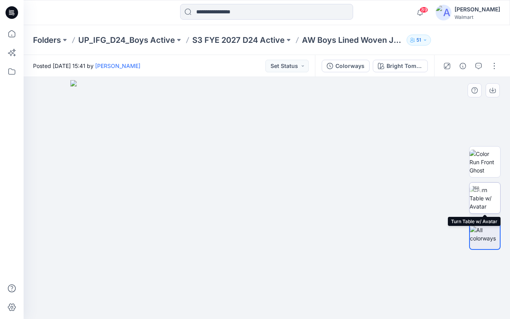
click at [484, 198] on img at bounding box center [484, 198] width 31 height 25
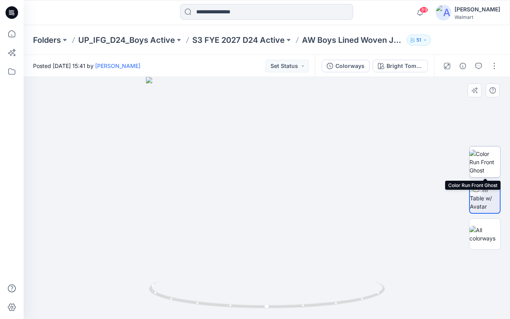
click at [490, 165] on img at bounding box center [484, 162] width 31 height 25
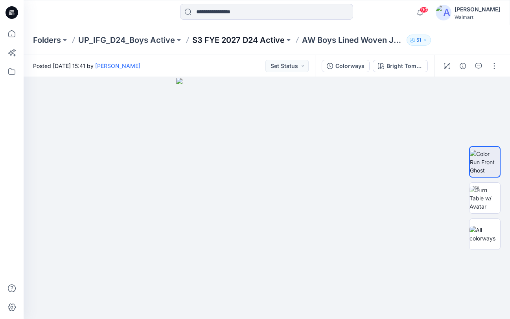
click at [229, 39] on p "S3 FYE 2027 D24 Active" at bounding box center [238, 40] width 92 height 11
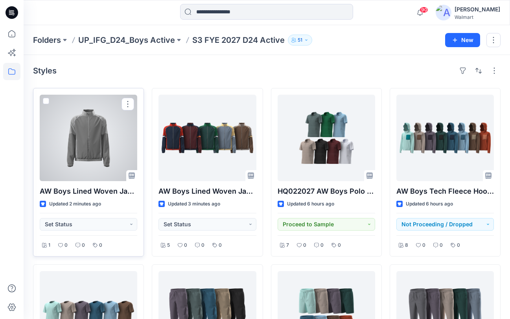
click at [104, 129] on div at bounding box center [88, 138] width 97 height 86
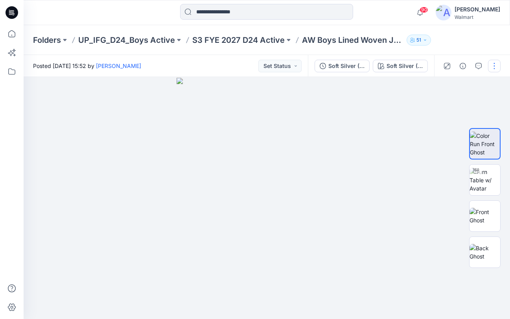
click at [494, 67] on button "button" at bounding box center [494, 66] width 13 height 13
click at [494, 68] on button "button" at bounding box center [494, 66] width 13 height 13
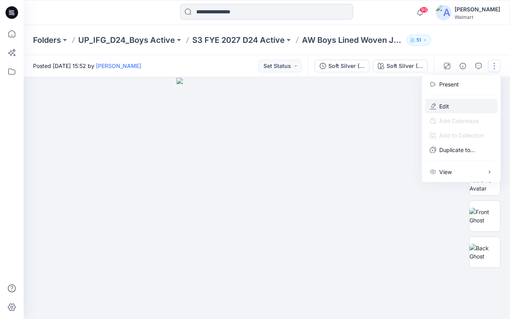
click at [446, 103] on p "Edit" at bounding box center [444, 106] width 10 height 8
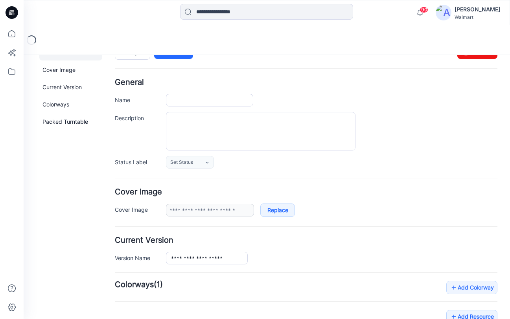
type input "**********"
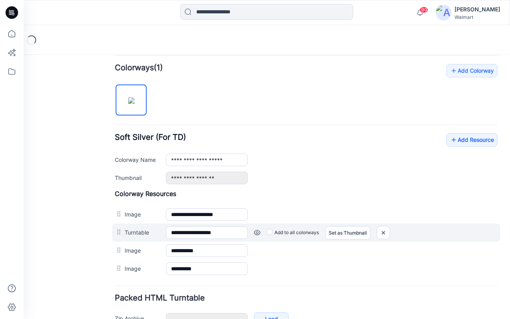
scroll to position [286, 0]
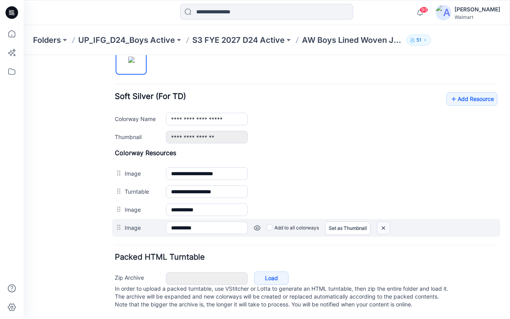
click at [387, 222] on img at bounding box center [383, 228] width 13 height 13
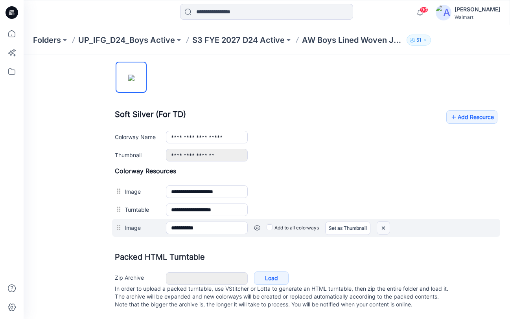
click at [385, 222] on img at bounding box center [383, 228] width 13 height 13
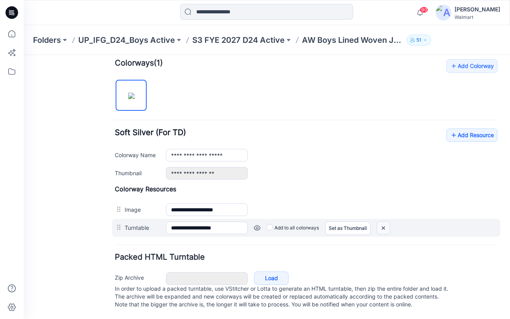
click at [384, 222] on img at bounding box center [383, 228] width 13 height 13
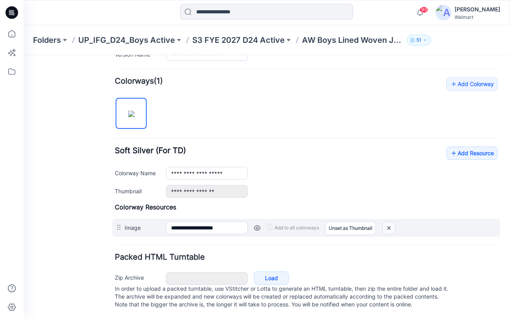
scroll to position [231, 0]
click at [384, 222] on img at bounding box center [388, 228] width 13 height 13
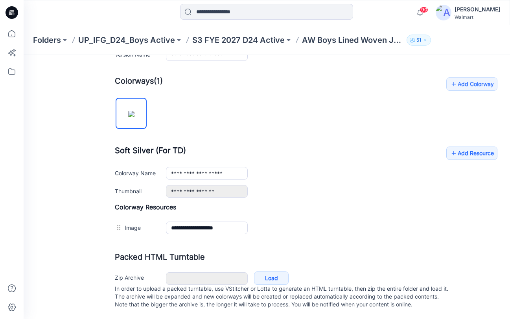
scroll to position [206, 0]
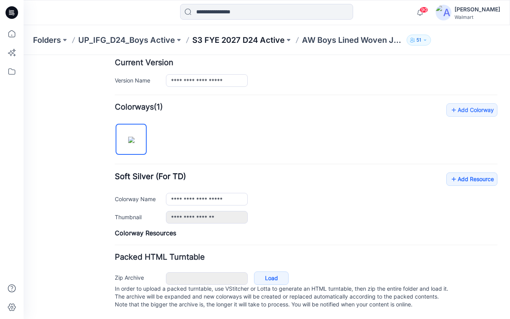
click at [247, 40] on p "S3 FYE 2027 D24 Active" at bounding box center [238, 40] width 92 height 11
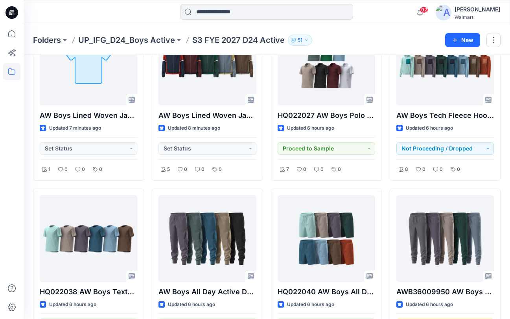
scroll to position [75, 0]
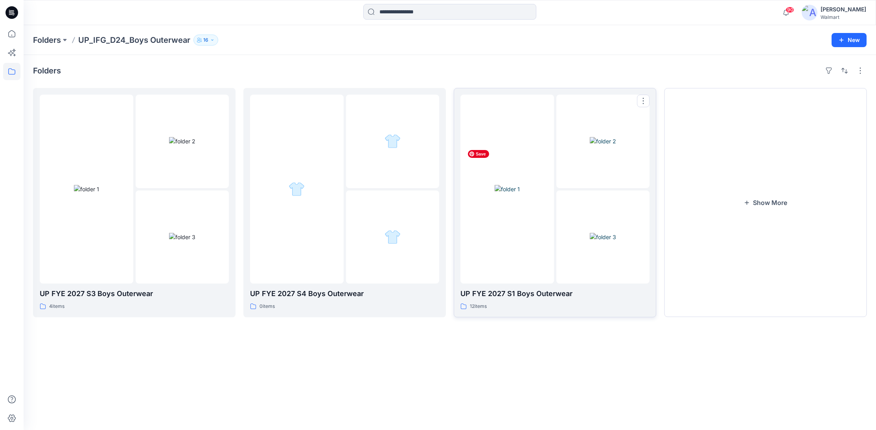
click at [553, 178] on div at bounding box center [507, 189] width 94 height 189
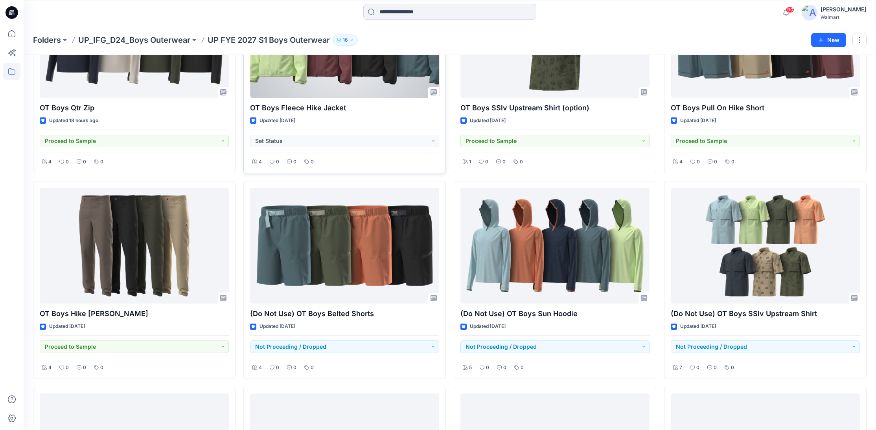
scroll to position [116, 0]
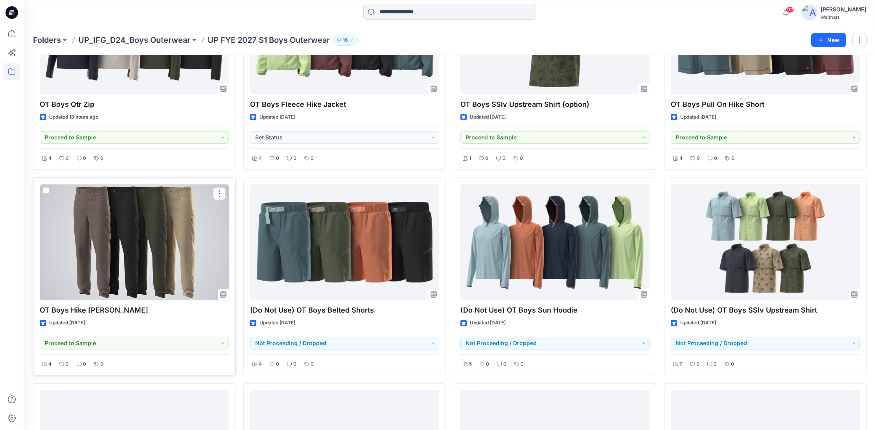
click at [143, 222] on div at bounding box center [134, 242] width 189 height 116
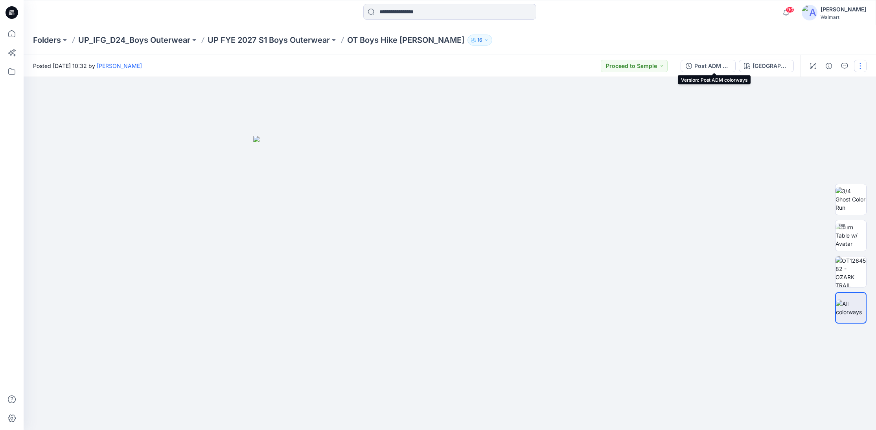
click at [707, 68] on div "Post ADM colorways" at bounding box center [712, 66] width 36 height 9
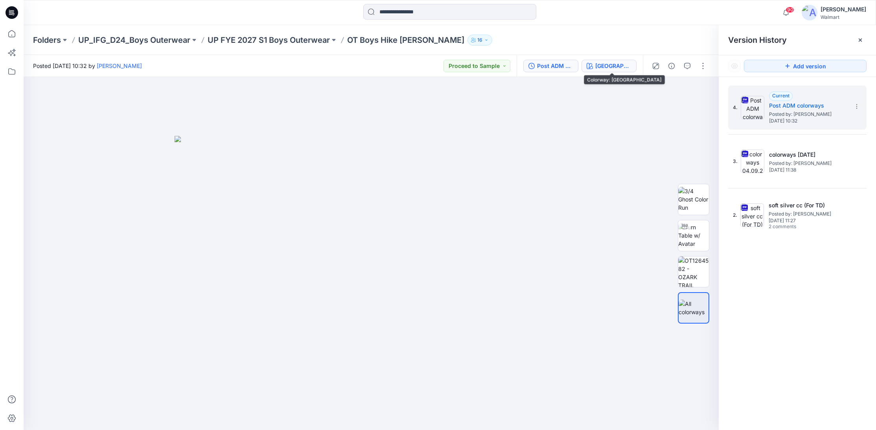
click at [617, 64] on div "[GEOGRAPHIC_DATA]" at bounding box center [613, 66] width 36 height 9
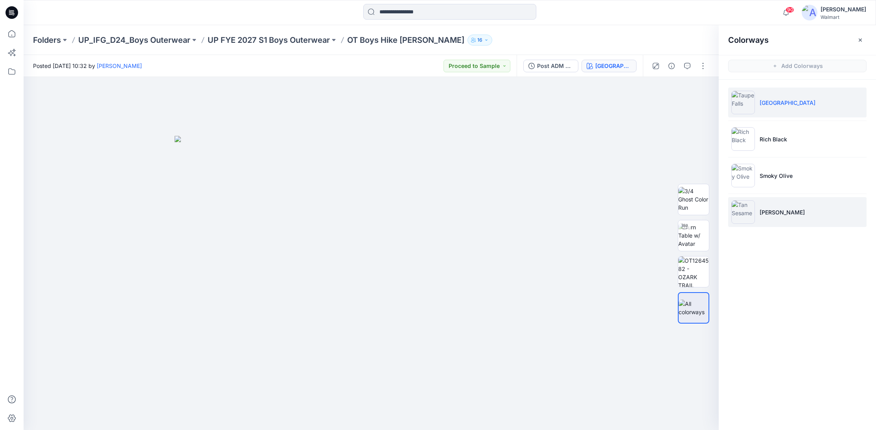
click at [824, 213] on li "[PERSON_NAME]" at bounding box center [797, 212] width 138 height 30
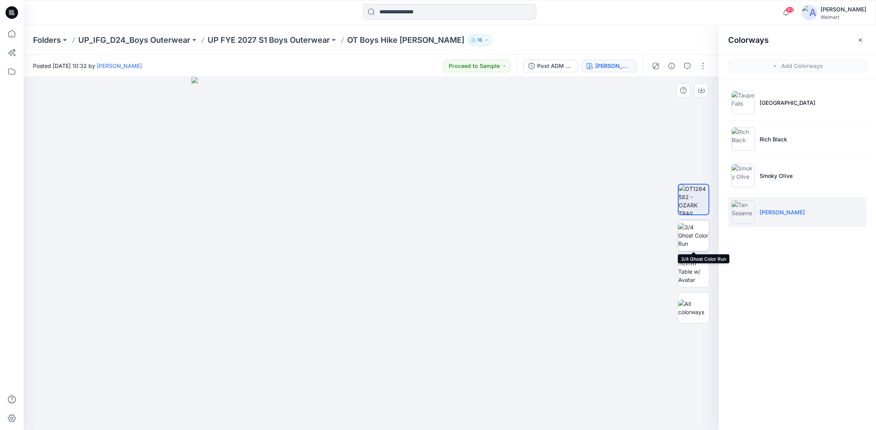
click at [697, 235] on img at bounding box center [693, 235] width 31 height 25
click at [691, 278] on img at bounding box center [693, 271] width 31 height 25
click at [694, 241] on img at bounding box center [693, 235] width 31 height 25
click at [288, 41] on p "UP FYE 2027 S1 Boys Outerwear" at bounding box center [268, 40] width 122 height 11
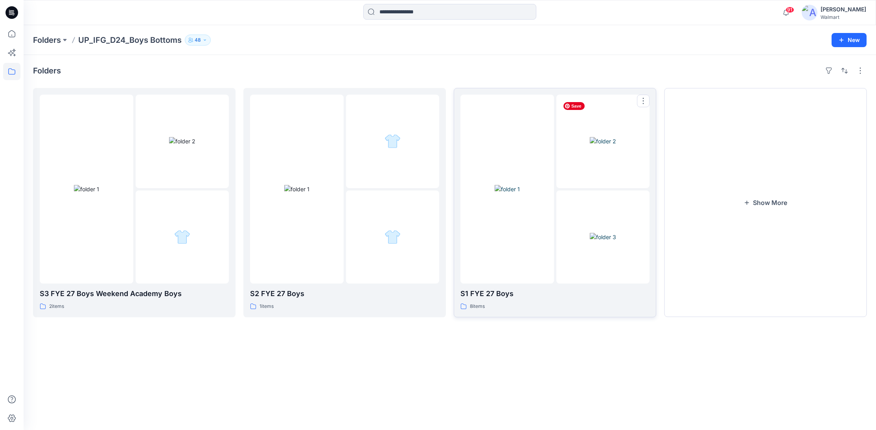
click at [589, 145] on img at bounding box center [602, 141] width 26 height 8
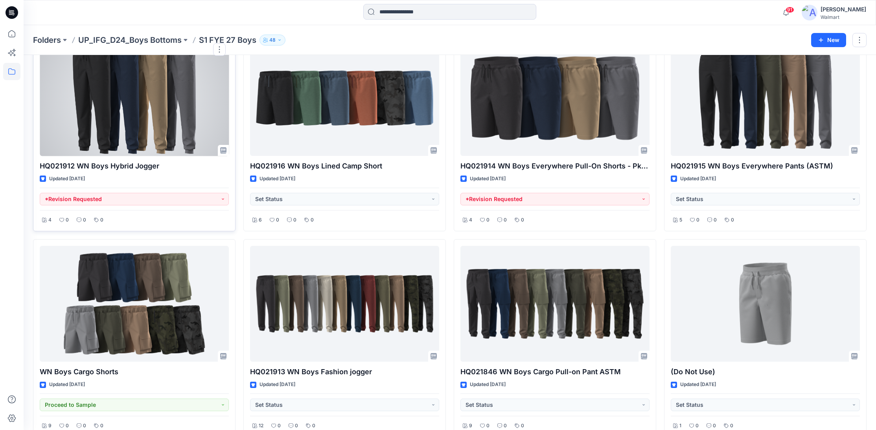
scroll to position [71, 0]
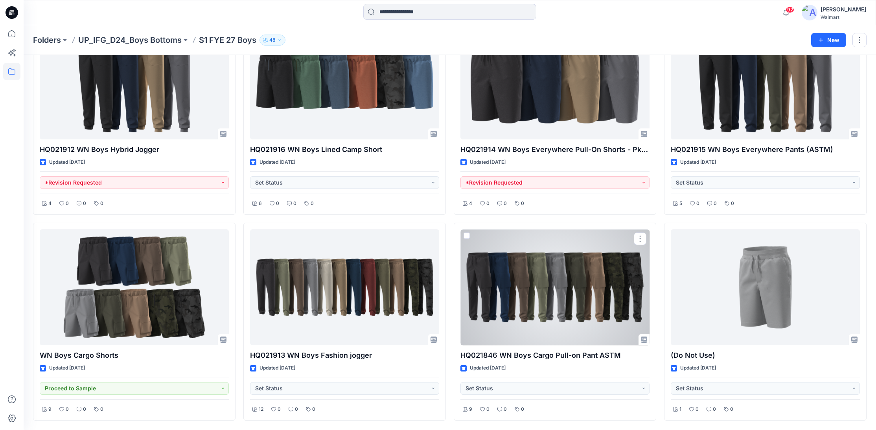
click at [575, 279] on div at bounding box center [554, 287] width 189 height 116
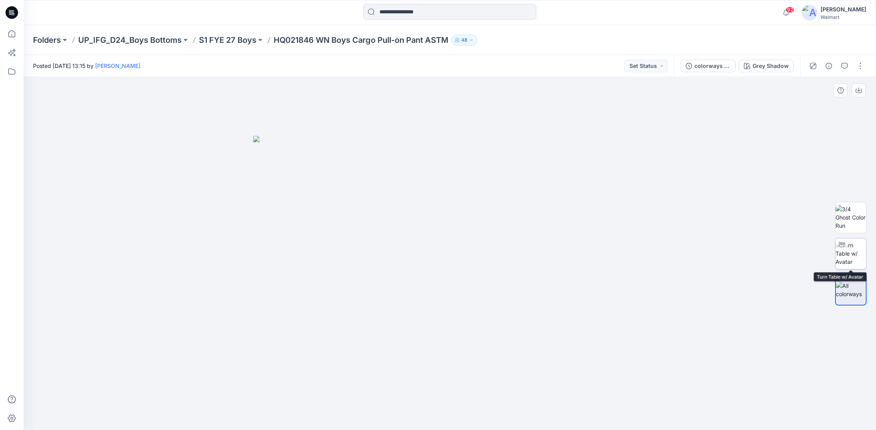
click at [839, 255] on img at bounding box center [850, 253] width 31 height 25
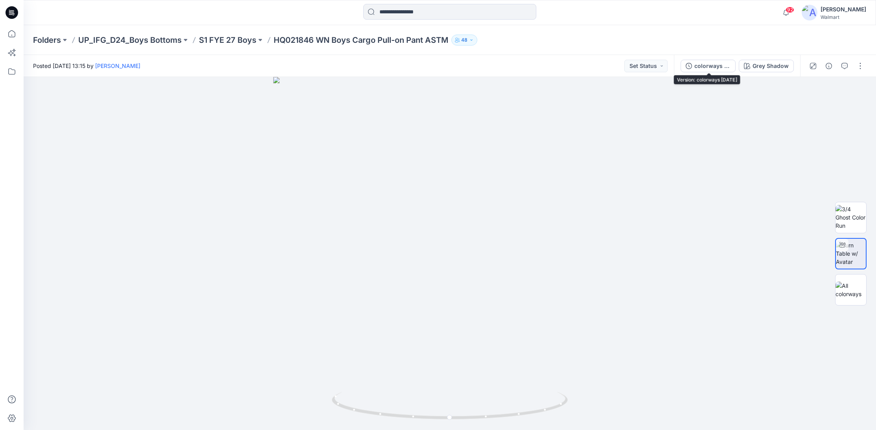
drag, startPoint x: 710, startPoint y: 72, endPoint x: 716, endPoint y: 69, distance: 6.3
click at [711, 72] on button "colorways 04.07.25" at bounding box center [707, 66] width 55 height 13
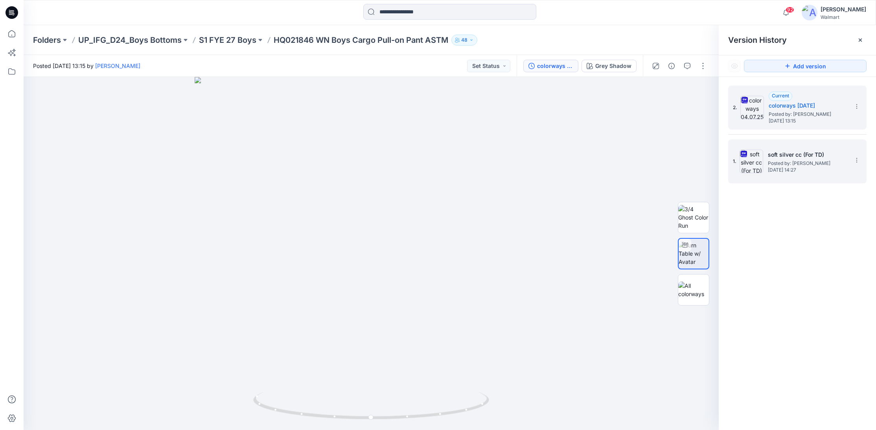
click at [810, 181] on div "1. soft silver cc (For TD) Posted by: Kei Yip Friday, April 04, 2025 14:27" at bounding box center [797, 162] width 138 height 44
click at [780, 178] on div "1. soft silver cc (For TD) Posted by: Kei Yip Friday, April 04, 2025 14:27" at bounding box center [792, 162] width 118 height 38
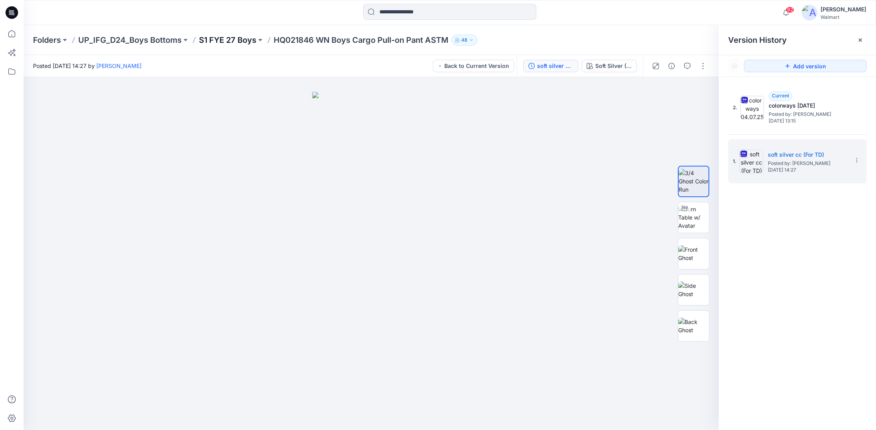
click at [240, 42] on p "S1 FYE 27 Boys" at bounding box center [227, 40] width 57 height 11
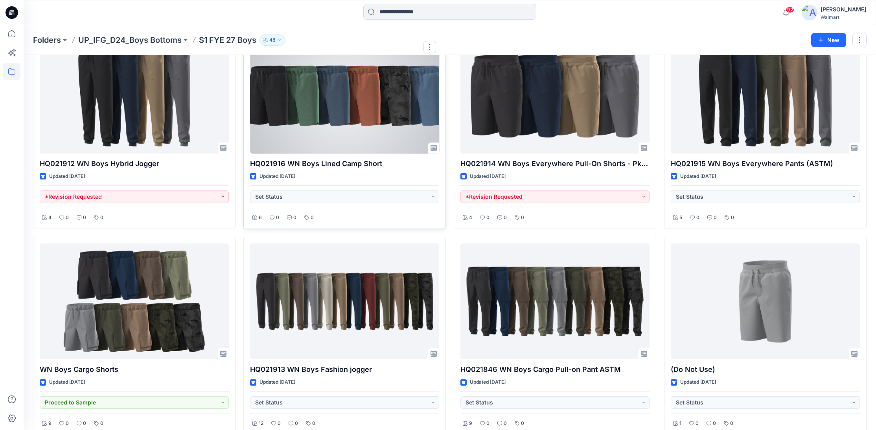
scroll to position [71, 0]
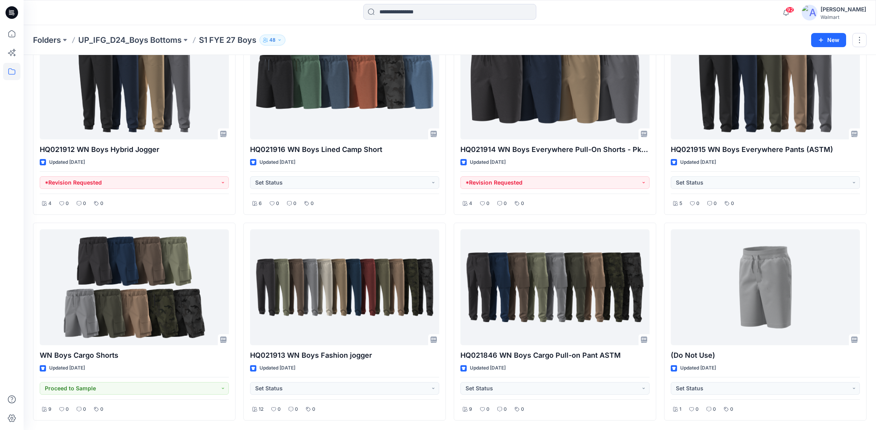
click at [161, 40] on p "UP_IFG_D24_Boys Bottoms" at bounding box center [129, 40] width 103 height 11
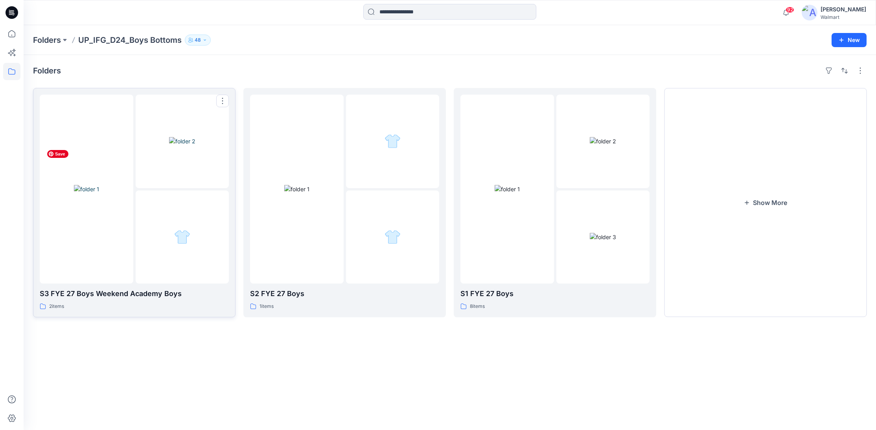
click at [99, 185] on img at bounding box center [86, 189] width 25 height 8
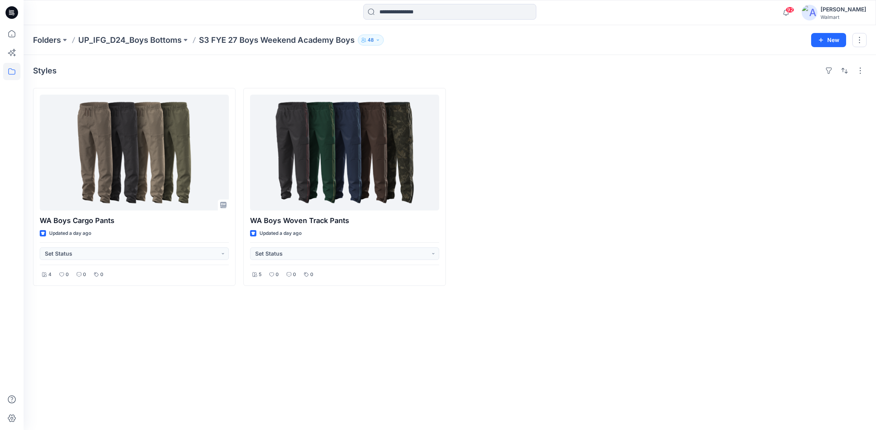
click at [147, 40] on p "UP_IFG_D24_Boys Bottoms" at bounding box center [129, 40] width 103 height 11
click at [199, 40] on p "S3 FYE 27 Boys Weekend Academy Boys" at bounding box center [277, 40] width 156 height 11
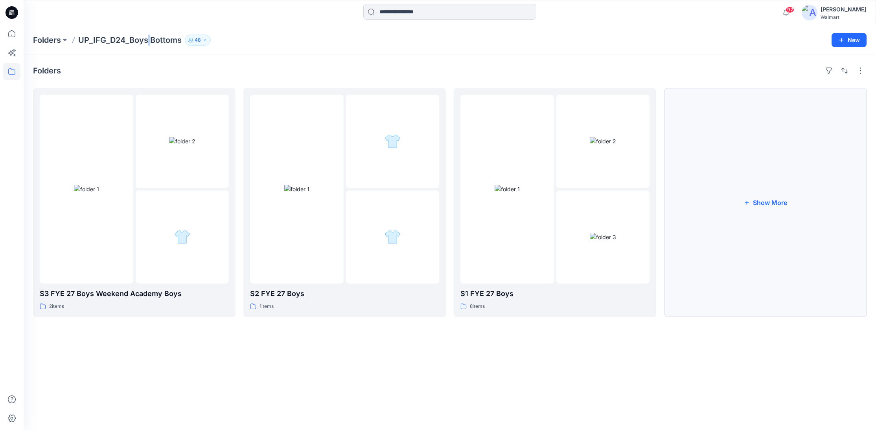
click at [748, 191] on button "Show More" at bounding box center [765, 202] width 202 height 229
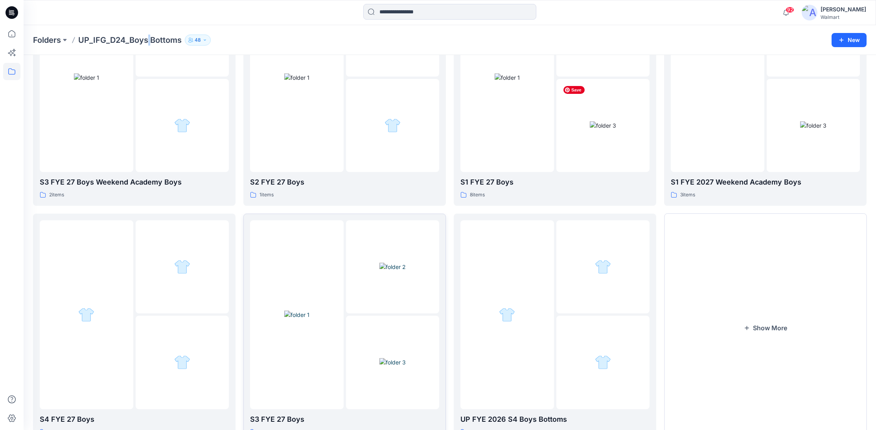
scroll to position [146, 0]
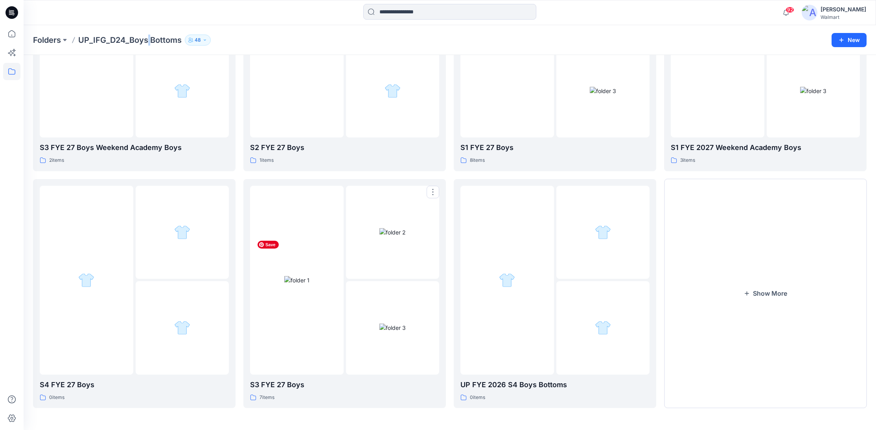
click at [309, 276] on img at bounding box center [296, 280] width 25 height 8
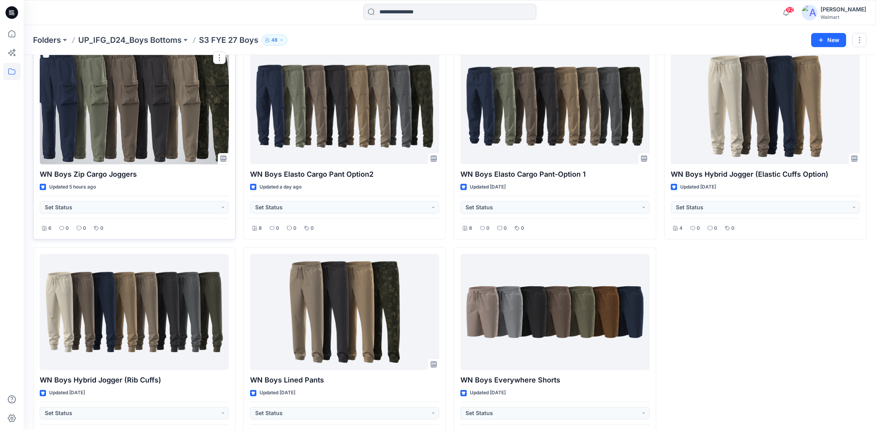
scroll to position [48, 0]
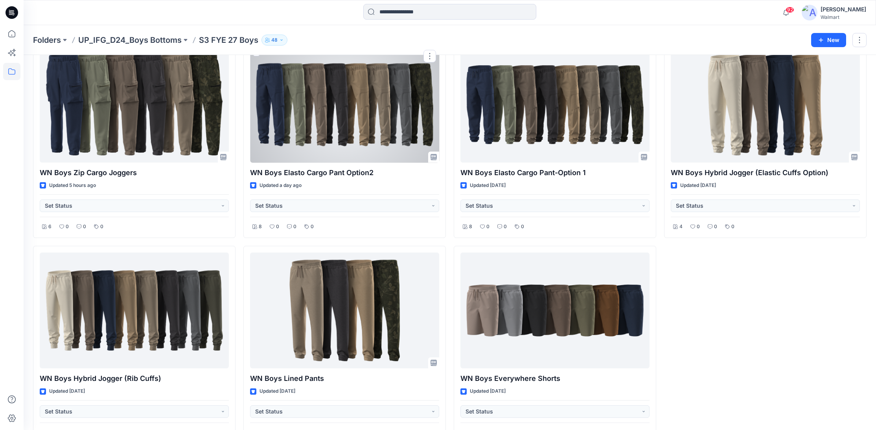
click at [386, 113] on div at bounding box center [344, 105] width 189 height 116
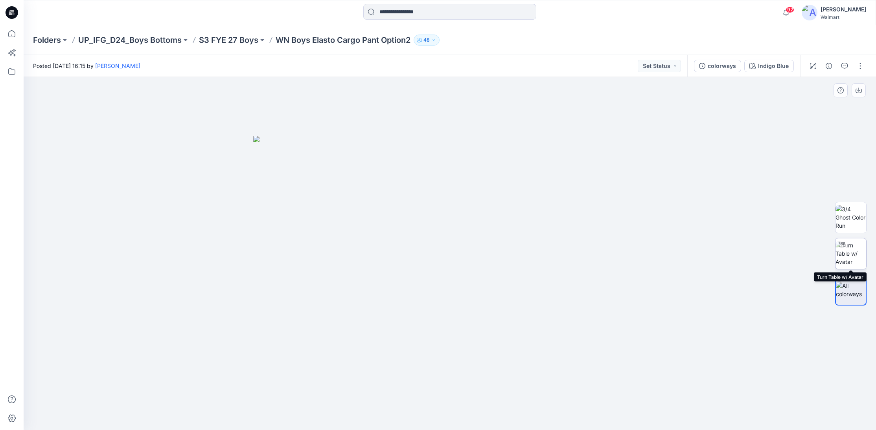
click at [848, 259] on img at bounding box center [850, 253] width 31 height 25
click at [851, 290] on img at bounding box center [850, 290] width 31 height 17
click at [841, 252] on img at bounding box center [850, 253] width 31 height 25
click at [716, 67] on div "colorways" at bounding box center [721, 66] width 28 height 9
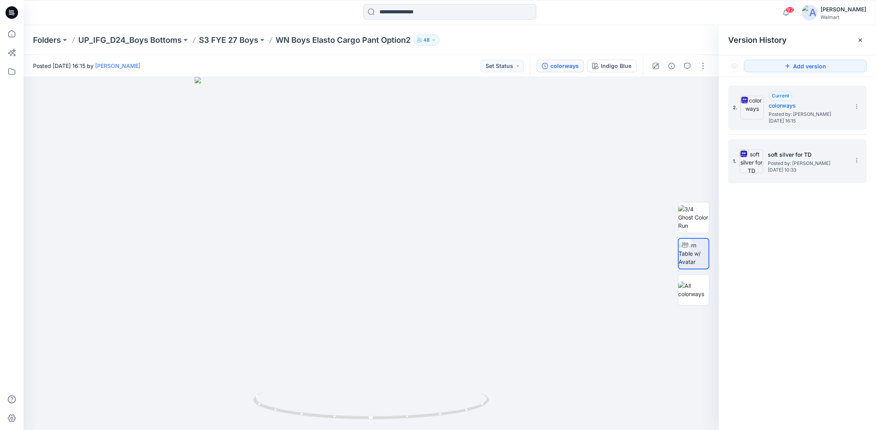
click at [813, 169] on span "Sunday, September 28, 2025 10:33" at bounding box center [806, 170] width 79 height 6
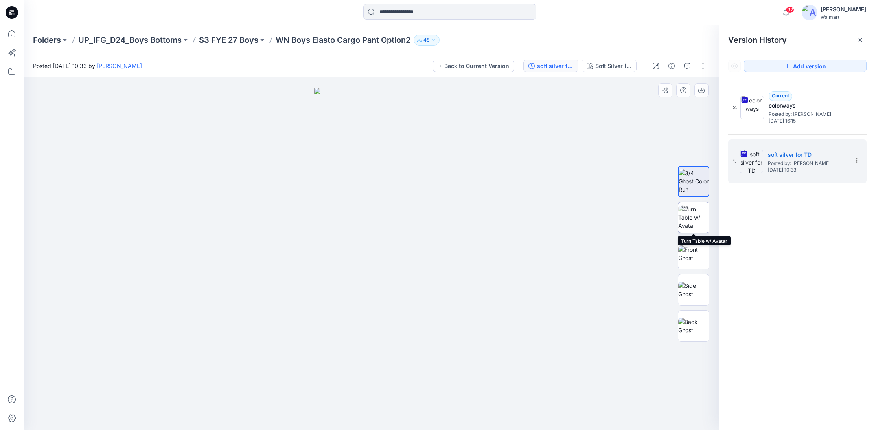
click at [695, 222] on img at bounding box center [693, 217] width 31 height 25
click at [371, 419] on circle at bounding box center [371, 417] width 5 height 5
click at [694, 293] on img at bounding box center [693, 290] width 31 height 17
drag, startPoint x: 690, startPoint y: 254, endPoint x: 695, endPoint y: 262, distance: 9.2
click at [691, 255] on img at bounding box center [693, 254] width 31 height 17
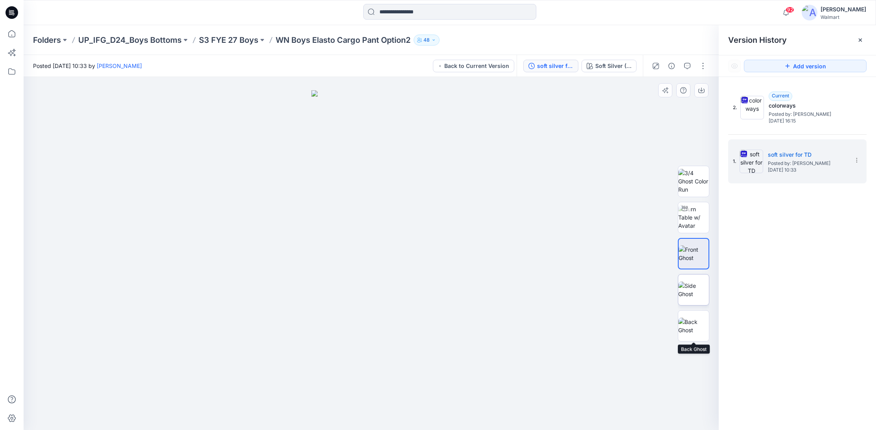
drag, startPoint x: 689, startPoint y: 321, endPoint x: 689, endPoint y: 288, distance: 33.4
click at [689, 321] on img at bounding box center [693, 326] width 31 height 17
click at [683, 249] on img at bounding box center [693, 254] width 31 height 17
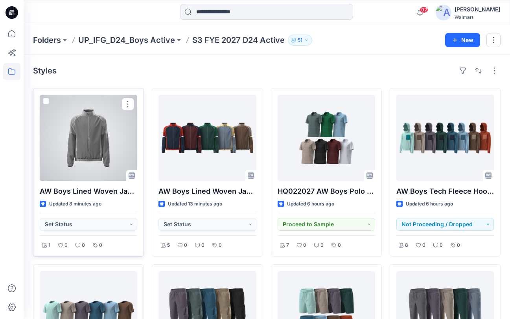
click at [101, 153] on div at bounding box center [88, 138] width 97 height 86
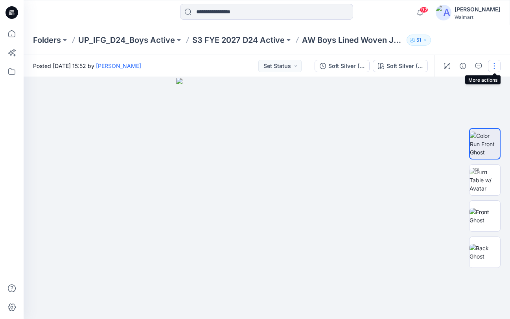
click at [494, 64] on button "button" at bounding box center [494, 66] width 13 height 13
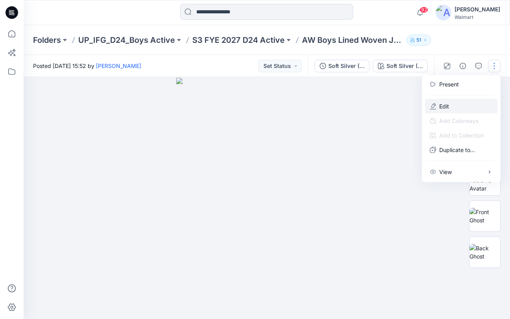
click at [448, 103] on p "Edit" at bounding box center [444, 106] width 10 height 8
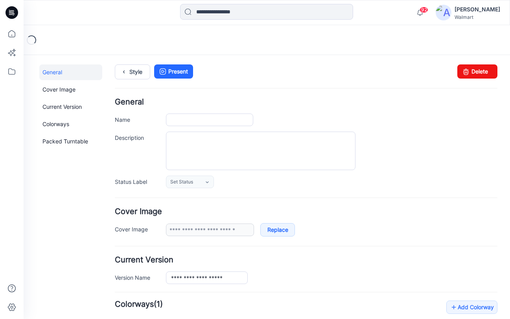
type input "**********"
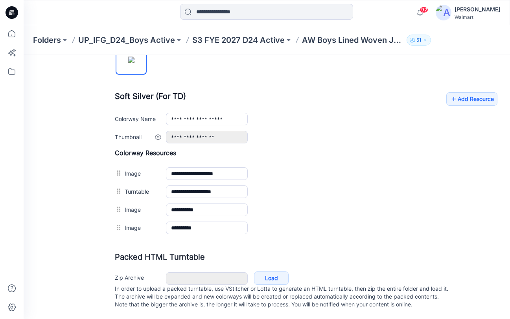
scroll to position [286, 0]
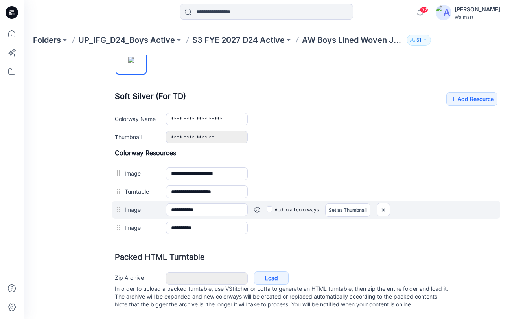
click at [258, 207] on link at bounding box center [257, 210] width 6 height 6
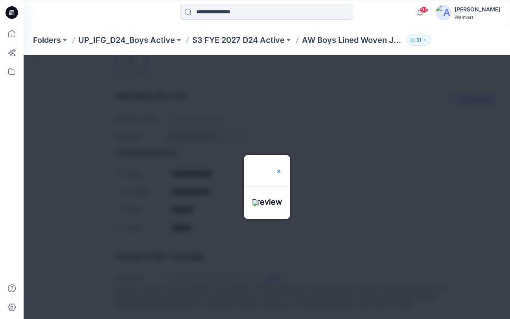
click at [282, 168] on img at bounding box center [278, 171] width 6 height 6
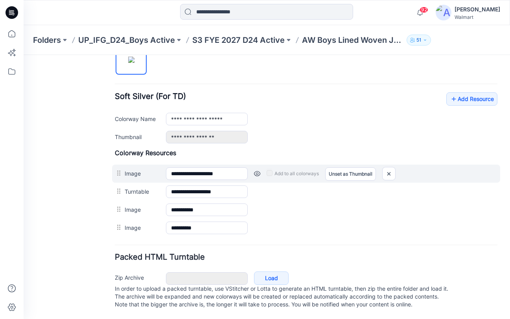
click at [258, 171] on link at bounding box center [257, 174] width 6 height 6
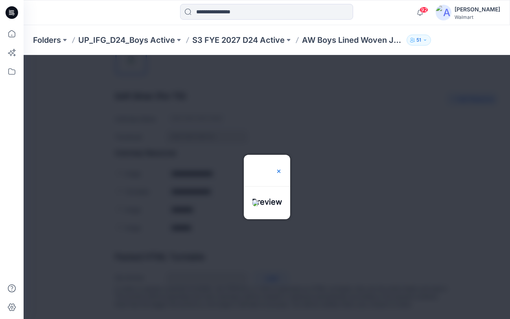
click at [282, 168] on img at bounding box center [278, 171] width 6 height 6
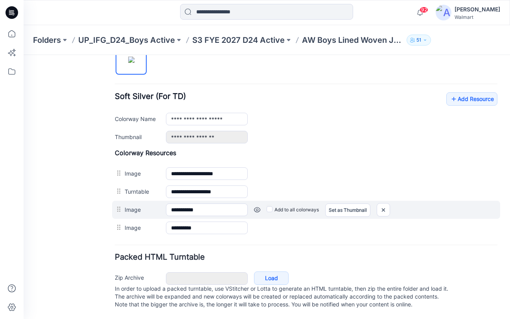
click at [256, 207] on link at bounding box center [257, 210] width 6 height 6
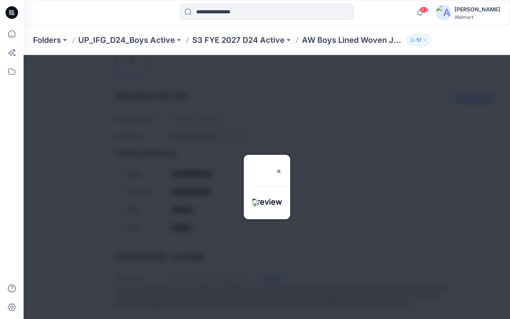
click at [390, 173] on div at bounding box center [267, 187] width 486 height 264
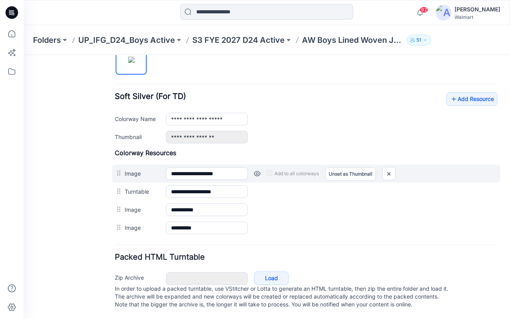
click at [257, 171] on link at bounding box center [257, 174] width 6 height 6
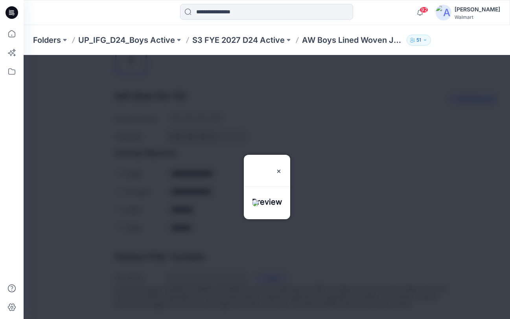
click at [321, 129] on div at bounding box center [267, 187] width 486 height 264
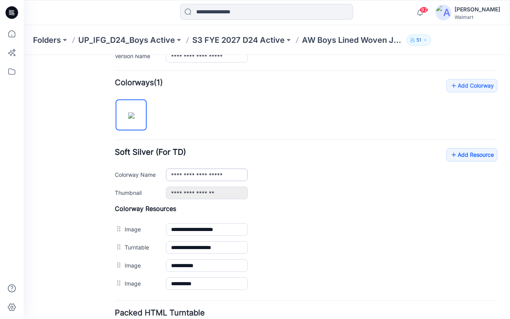
scroll to position [211, 0]
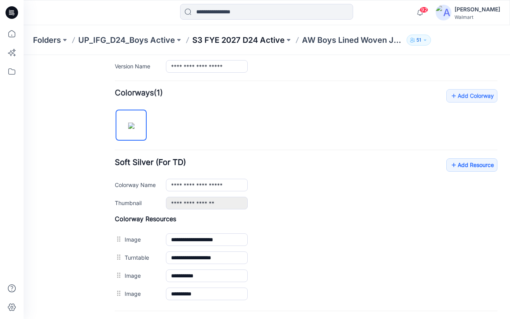
click at [219, 42] on p "S3 FYE 2027 D24 Active" at bounding box center [238, 40] width 92 height 11
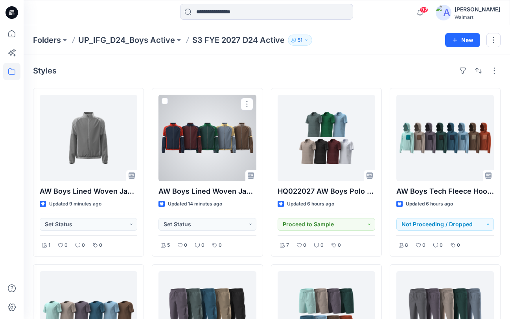
click at [191, 131] on div at bounding box center [206, 138] width 97 height 86
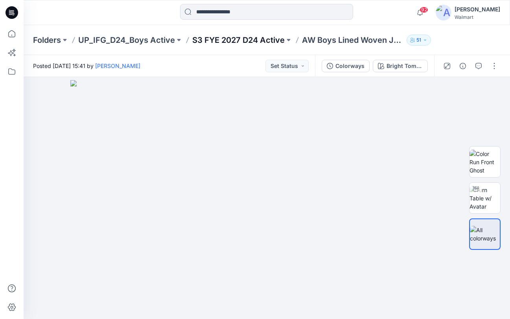
click at [250, 42] on p "S3 FYE 2027 D24 Active" at bounding box center [238, 40] width 92 height 11
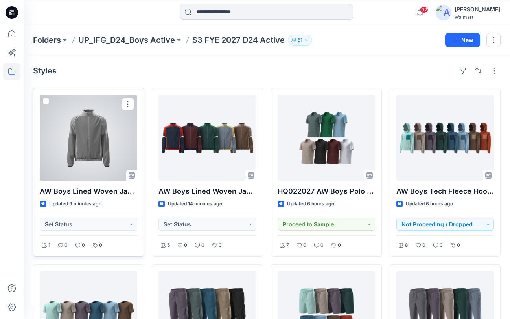
click at [76, 155] on div at bounding box center [88, 138] width 97 height 86
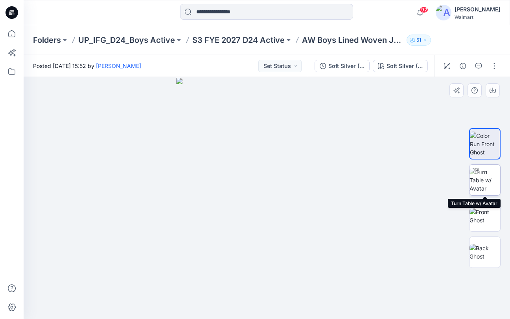
click at [482, 180] on img at bounding box center [484, 180] width 31 height 25
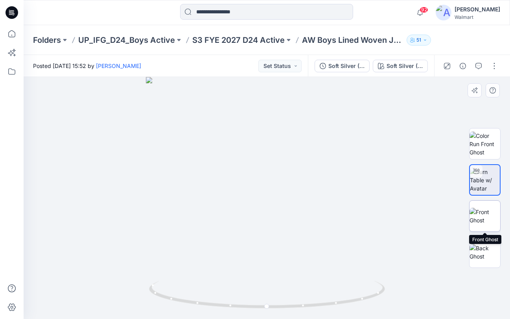
click at [490, 217] on img at bounding box center [484, 216] width 31 height 17
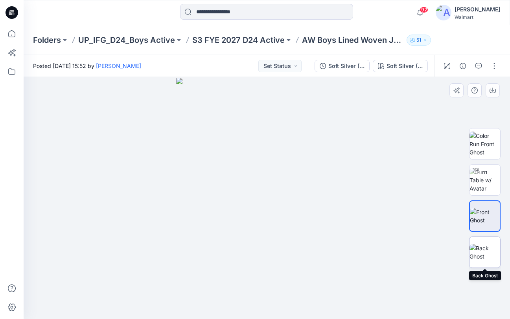
click at [487, 246] on img at bounding box center [484, 252] width 31 height 17
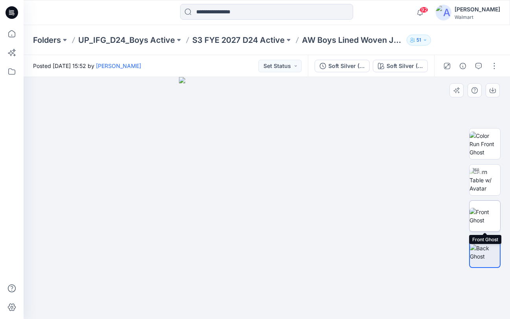
click at [487, 222] on img at bounding box center [484, 216] width 31 height 17
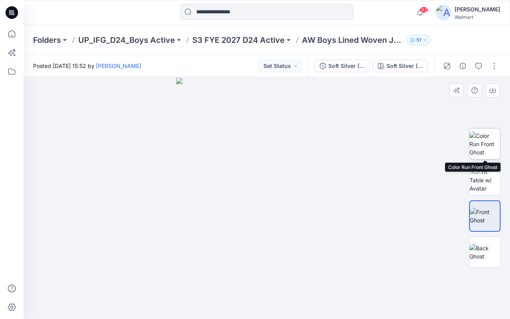
click at [480, 148] on img at bounding box center [484, 144] width 31 height 25
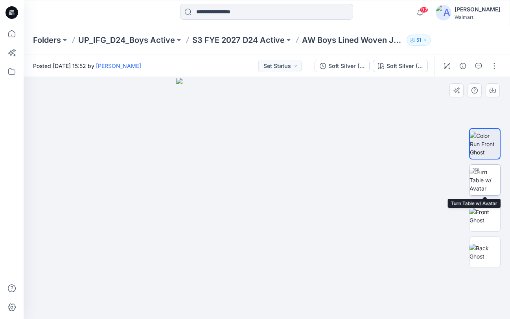
click at [483, 185] on img at bounding box center [484, 180] width 31 height 25
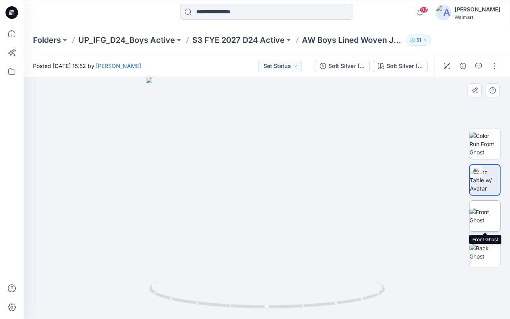
click at [488, 213] on img at bounding box center [484, 216] width 31 height 17
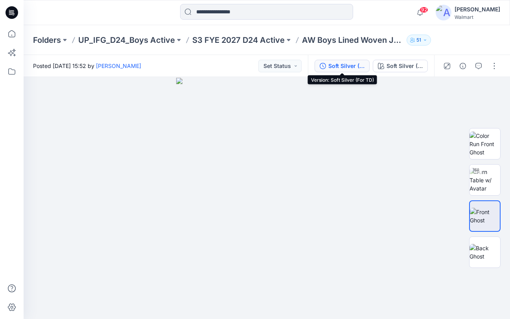
click at [358, 66] on div "Soft Silver (For TD)" at bounding box center [346, 66] width 36 height 9
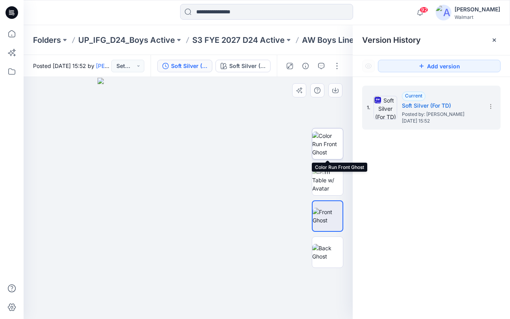
click at [328, 143] on img at bounding box center [327, 144] width 31 height 25
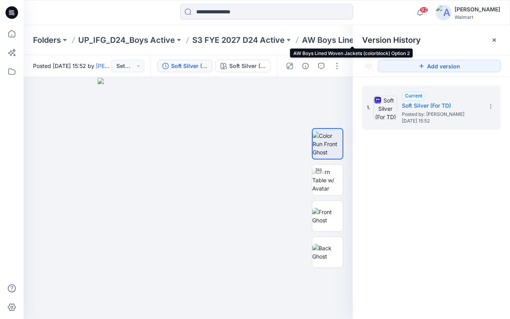
click at [333, 41] on p "AW Boys Lined Woven Jackets (colorblock) Option 2" at bounding box center [352, 40] width 101 height 11
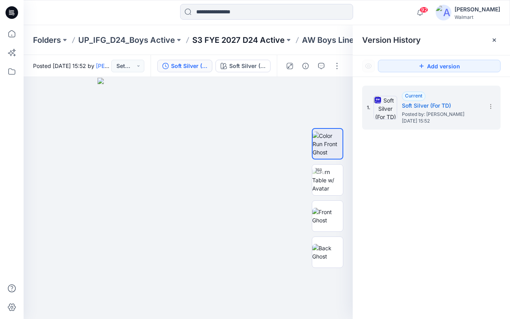
click at [253, 39] on p "S3 FYE 2027 D24 Active" at bounding box center [238, 40] width 92 height 11
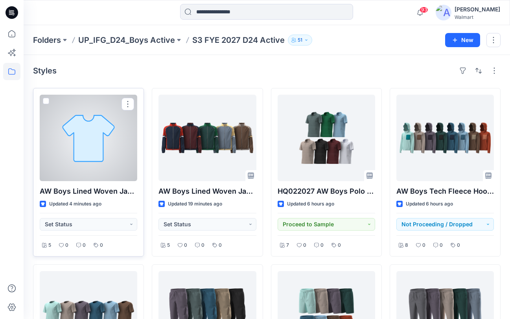
click at [88, 138] on div at bounding box center [88, 138] width 97 height 86
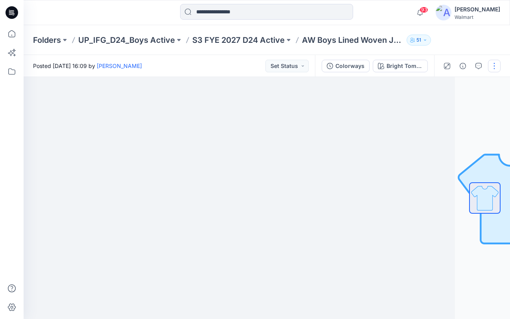
click at [492, 68] on button "button" at bounding box center [494, 66] width 13 height 13
click at [497, 66] on button "button" at bounding box center [494, 66] width 13 height 13
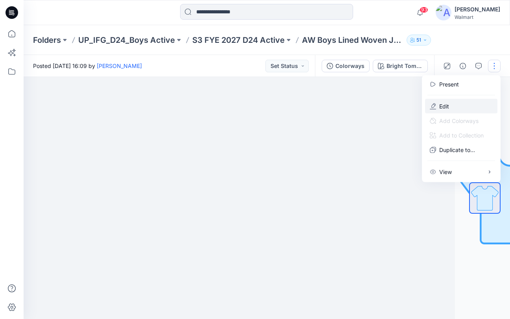
click at [452, 103] on button "Edit" at bounding box center [461, 106] width 72 height 15
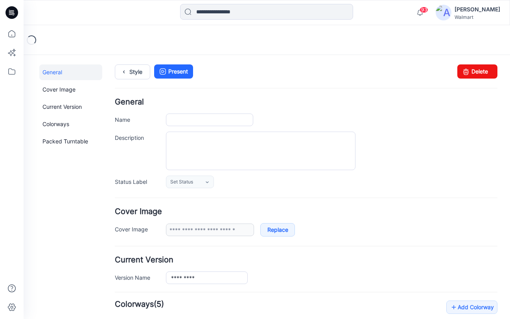
type input "**********"
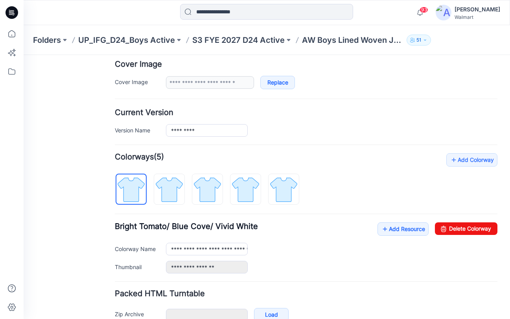
scroll to position [192, 0]
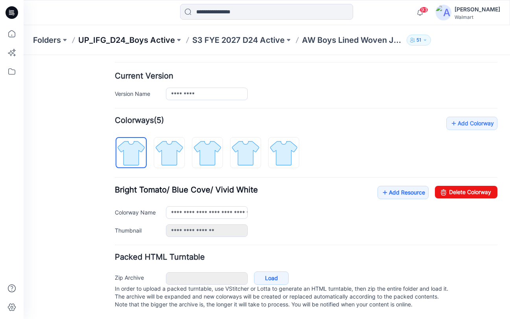
click at [143, 41] on p "UP_IFG_D24_Boys Active" at bounding box center [126, 40] width 97 height 11
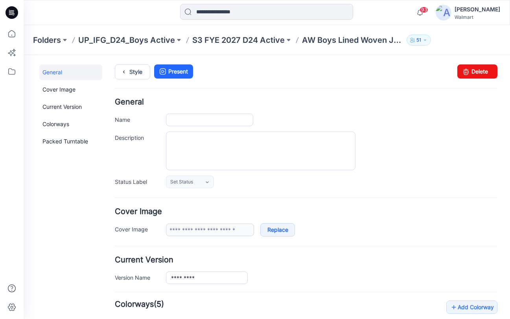
type input "**********"
click at [241, 39] on p "S3 FYE 2027 D24 Active" at bounding box center [238, 40] width 92 height 11
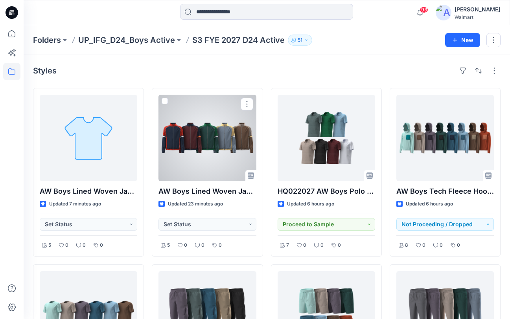
click at [211, 141] on div at bounding box center [206, 138] width 97 height 86
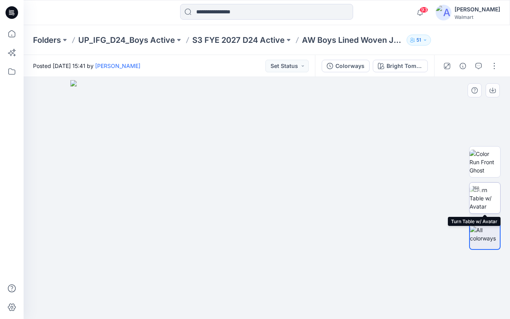
click at [484, 197] on img at bounding box center [484, 198] width 31 height 25
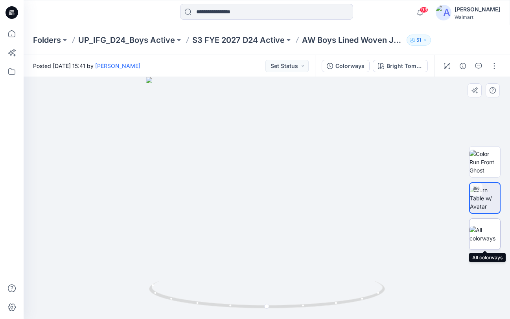
click at [480, 235] on img at bounding box center [484, 234] width 31 height 17
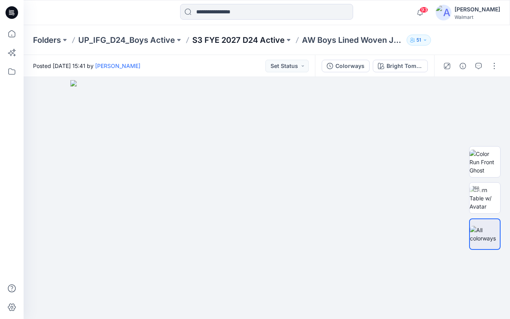
click at [241, 40] on p "S3 FYE 2027 D24 Active" at bounding box center [238, 40] width 92 height 11
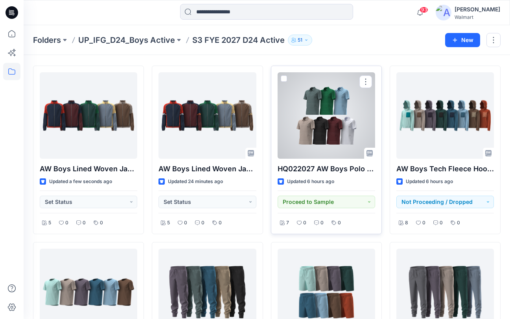
scroll to position [25, 0]
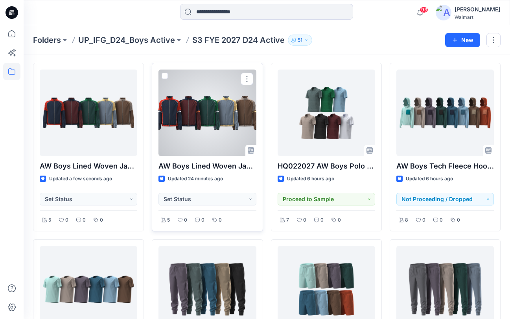
click at [193, 119] on div at bounding box center [206, 113] width 97 height 86
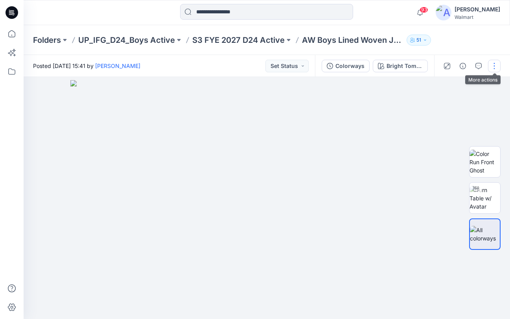
click at [494, 66] on button "button" at bounding box center [494, 66] width 13 height 13
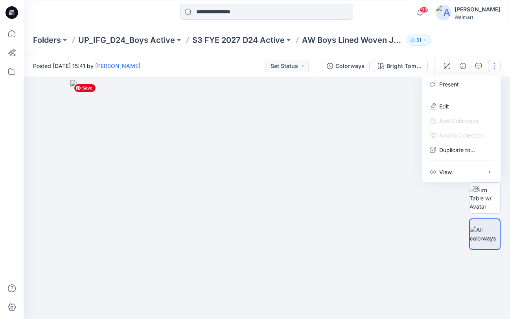
drag, startPoint x: 353, startPoint y: 88, endPoint x: 352, endPoint y: 83, distance: 4.8
click at [353, 87] on img at bounding box center [266, 199] width 393 height 239
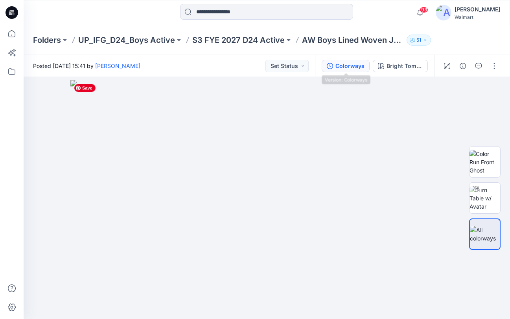
click at [347, 65] on div "Colorways" at bounding box center [349, 66] width 29 height 9
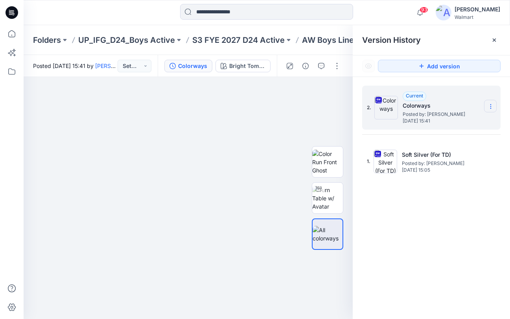
click at [493, 105] on icon at bounding box center [490, 106] width 6 height 6
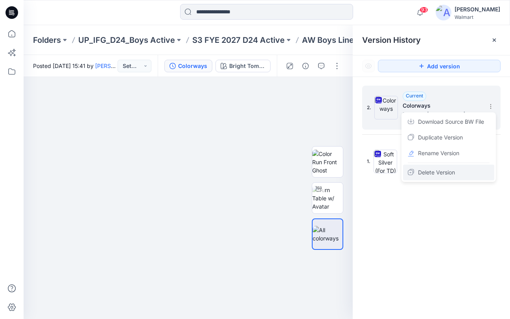
click at [433, 174] on span "Delete Version" at bounding box center [436, 172] width 37 height 9
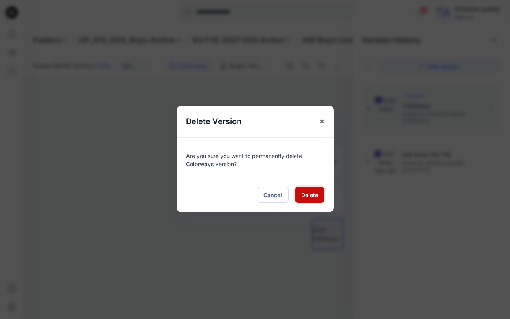
click at [308, 192] on span "Delete" at bounding box center [309, 195] width 17 height 8
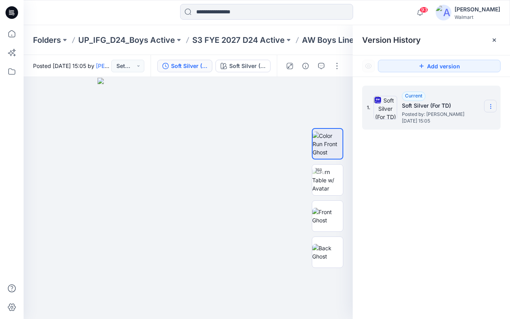
click at [492, 105] on icon at bounding box center [490, 106] width 6 height 6
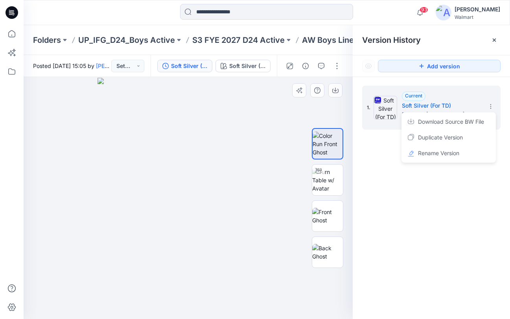
click at [338, 120] on div at bounding box center [188, 198] width 329 height 242
click at [337, 67] on button "button" at bounding box center [336, 66] width 13 height 13
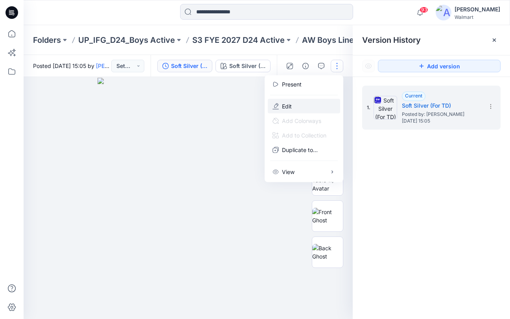
click at [305, 109] on button "Edit" at bounding box center [304, 106] width 72 height 15
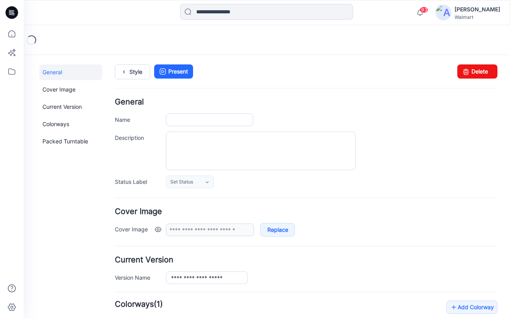
type input "**********"
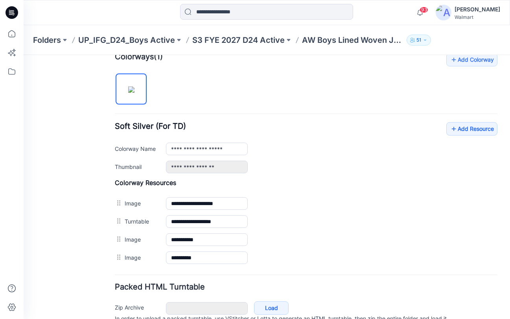
scroll to position [251, 0]
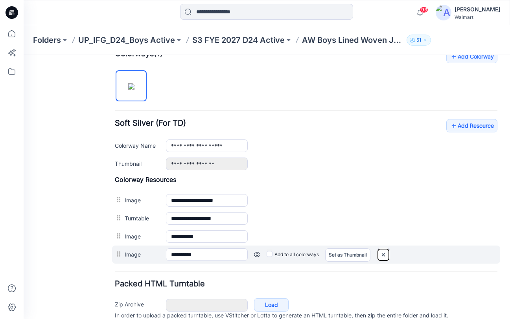
click at [387, 253] on img at bounding box center [383, 254] width 13 height 13
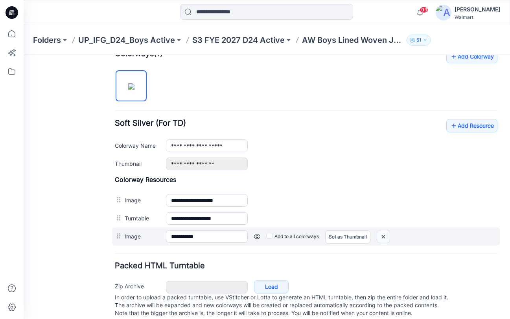
click at [382, 236] on img at bounding box center [383, 236] width 13 height 13
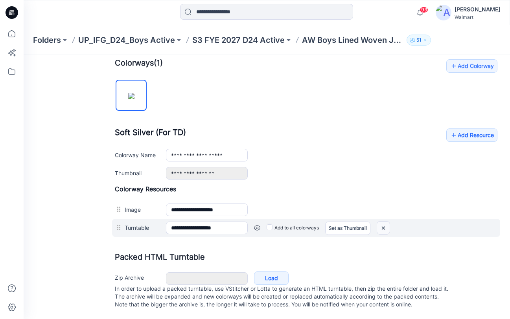
click at [383, 222] on img at bounding box center [383, 228] width 13 height 13
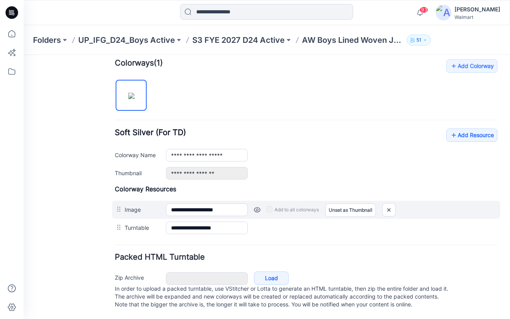
scroll to position [231, 0]
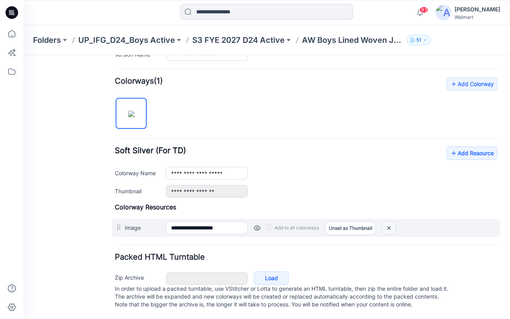
click at [391, 222] on img at bounding box center [388, 228] width 13 height 13
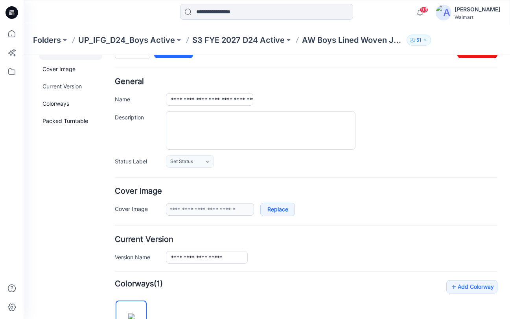
scroll to position [0, 0]
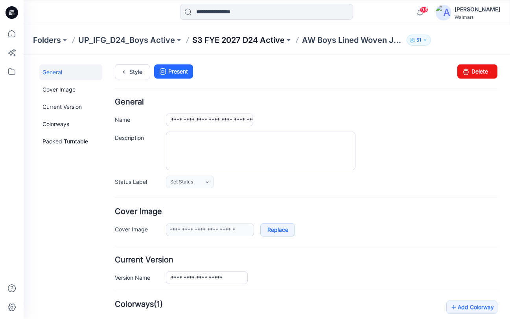
click at [247, 38] on p "S3 FYE 2027 D24 Active" at bounding box center [238, 40] width 92 height 11
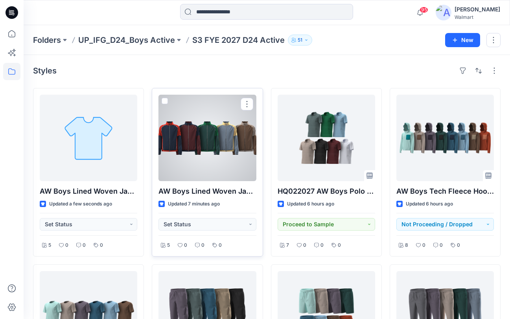
click at [204, 142] on div at bounding box center [206, 138] width 97 height 86
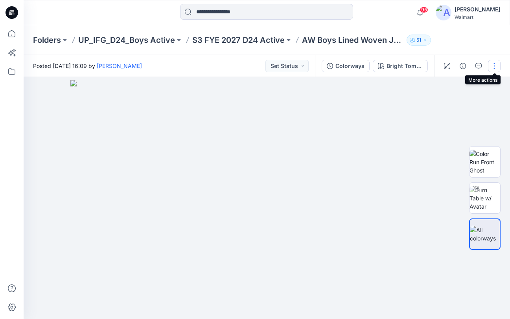
click at [492, 66] on button "button" at bounding box center [494, 66] width 13 height 13
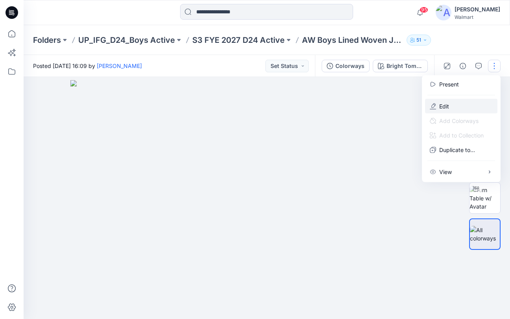
click at [434, 106] on icon "button" at bounding box center [433, 106] width 6 height 6
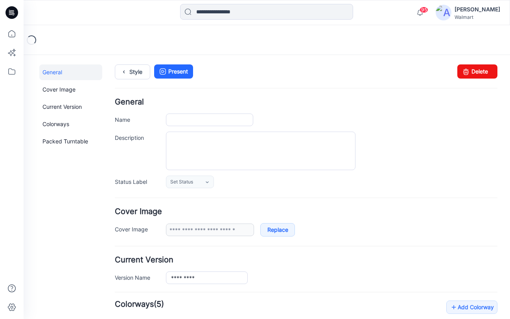
type input "**********"
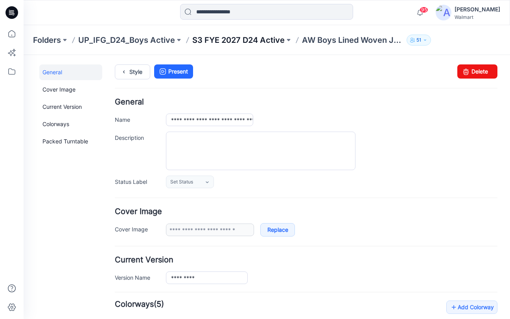
click at [239, 42] on p "S3 FYE 2027 D24 Active" at bounding box center [238, 40] width 92 height 11
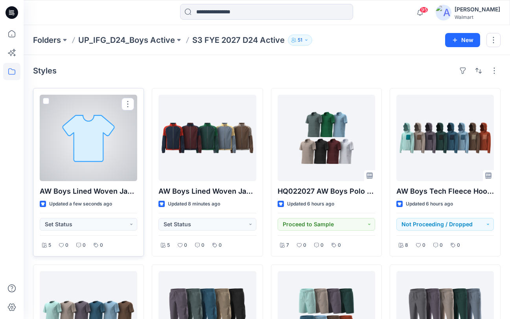
click at [101, 141] on div at bounding box center [88, 138] width 97 height 86
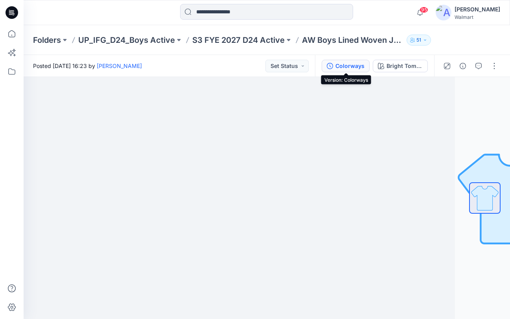
click at [354, 69] on div "Colorways" at bounding box center [349, 66] width 29 height 9
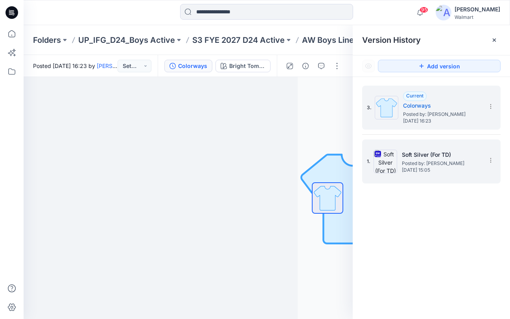
click at [444, 180] on div "1. Soft Silver (For TD) Posted by: Yunjin Chae Tuesday, September 30, 2025 15:05" at bounding box center [426, 162] width 118 height 38
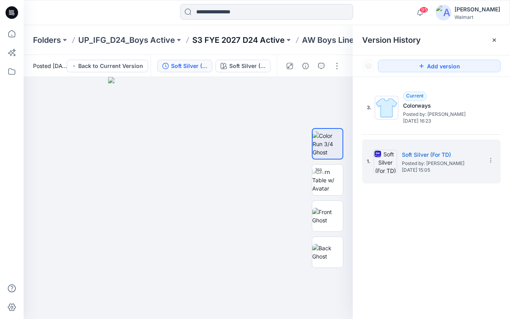
click at [254, 40] on p "S3 FYE 2027 D24 Active" at bounding box center [238, 40] width 92 height 11
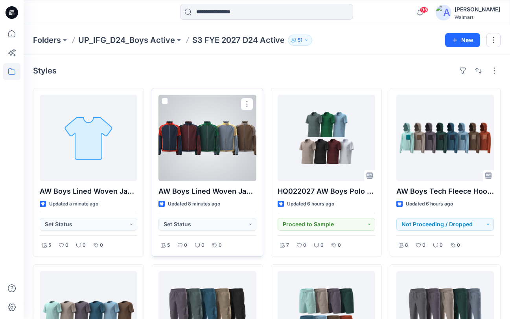
click at [214, 148] on div at bounding box center [206, 138] width 97 height 86
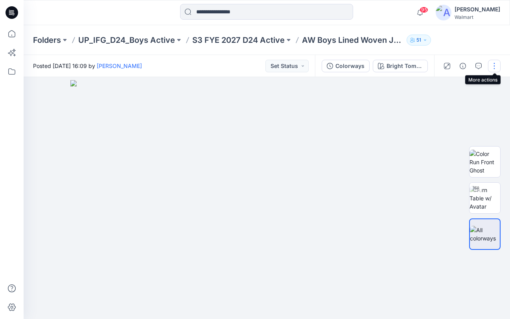
click at [492, 65] on button "button" at bounding box center [494, 66] width 13 height 13
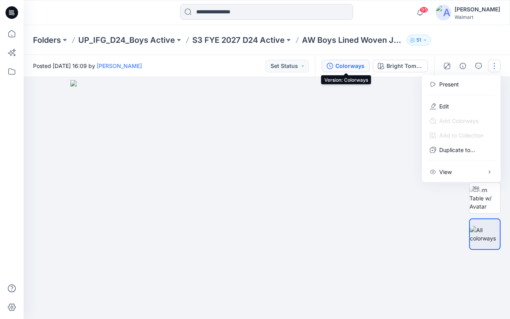
click at [345, 66] on div "Colorways" at bounding box center [349, 66] width 29 height 9
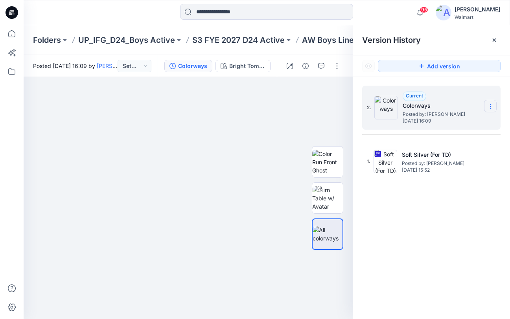
click at [489, 105] on icon at bounding box center [490, 106] width 6 height 6
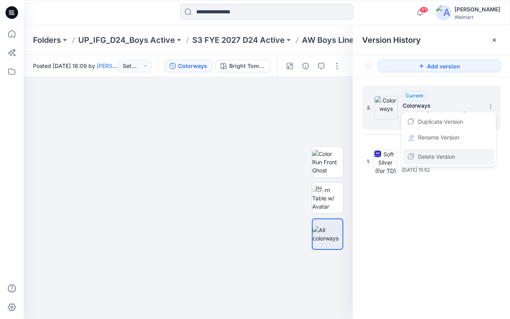
click at [441, 157] on span "Delete Version" at bounding box center [436, 156] width 37 height 9
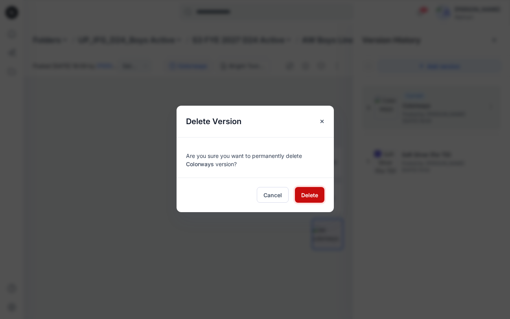
click at [310, 196] on span "Delete" at bounding box center [309, 195] width 17 height 8
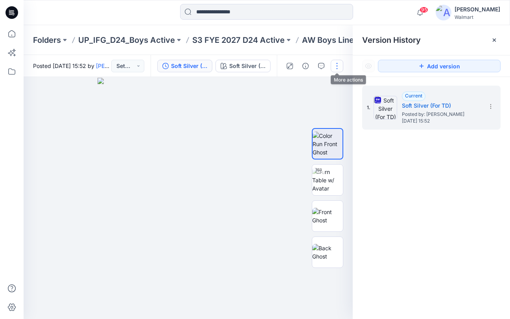
click at [339, 67] on button "button" at bounding box center [336, 66] width 13 height 13
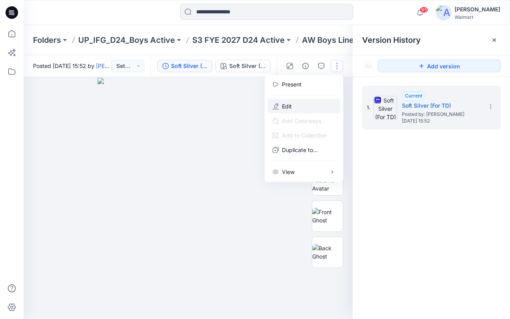
click at [303, 103] on button "Edit" at bounding box center [304, 106] width 72 height 15
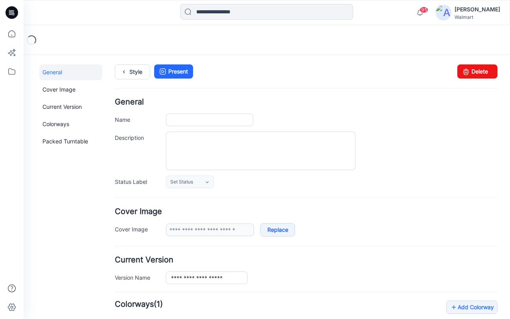
type input "**********"
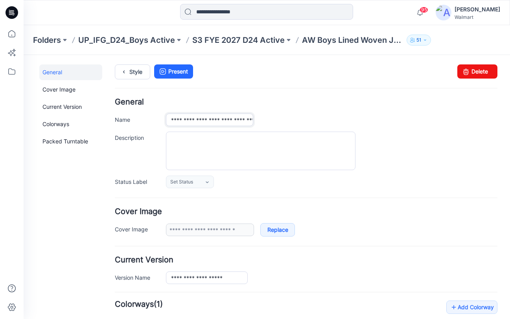
scroll to position [0, 54]
drag, startPoint x: 245, startPoint y: 120, endPoint x: 311, endPoint y: 121, distance: 66.4
click at [312, 120] on div "**********" at bounding box center [331, 120] width 331 height 13
click at [428, 167] on div at bounding box center [331, 151] width 331 height 39
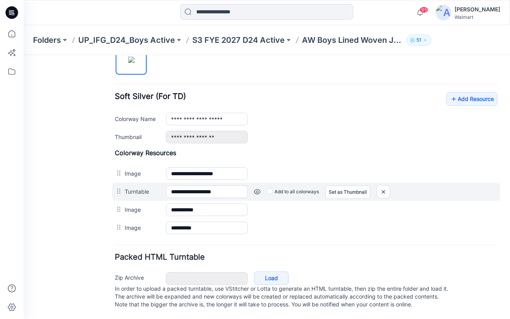
scroll to position [286, 0]
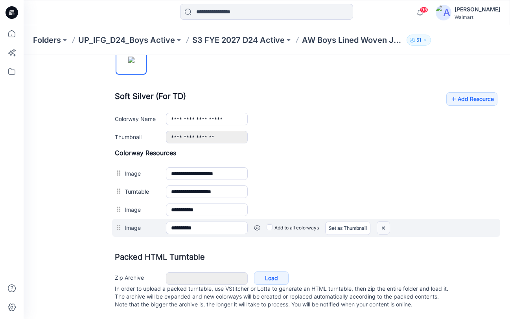
click at [385, 222] on img at bounding box center [383, 228] width 13 height 13
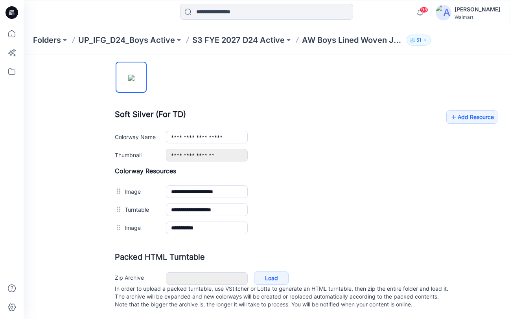
scroll to position [250, 0]
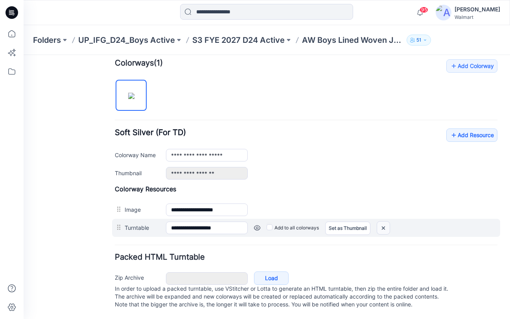
click at [386, 222] on img at bounding box center [383, 228] width 13 height 13
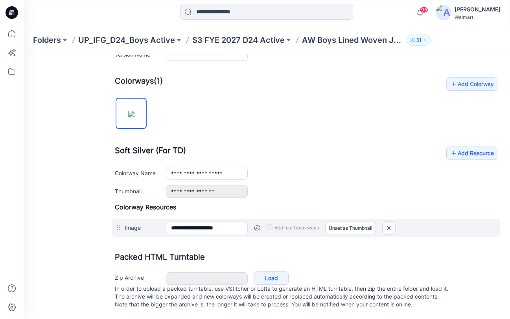
click at [387, 222] on img at bounding box center [388, 228] width 13 height 13
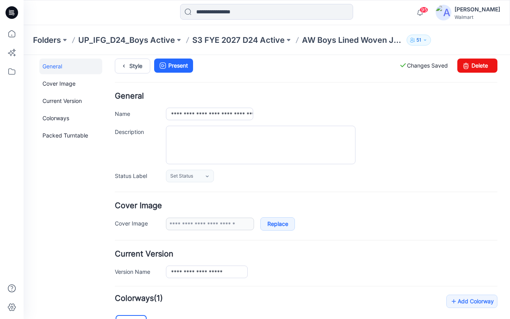
scroll to position [0, 0]
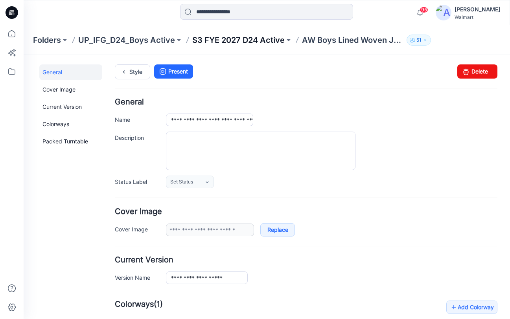
click at [251, 40] on p "S3 FYE 2027 D24 Active" at bounding box center [238, 40] width 92 height 11
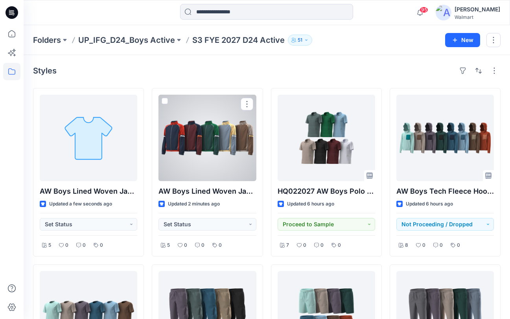
click at [233, 129] on div at bounding box center [206, 138] width 97 height 86
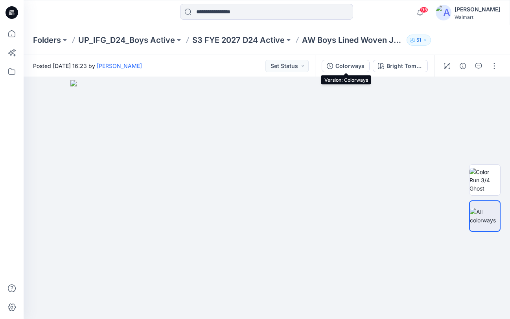
click at [353, 66] on div "Colorways" at bounding box center [349, 66] width 29 height 9
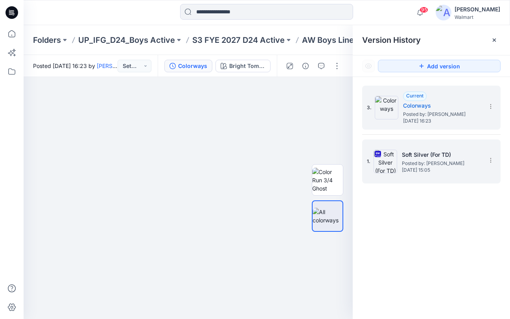
click at [436, 179] on div "1. Soft Silver (For TD) Posted by: Yunjin Chae Tuesday, September 30, 2025 15:05" at bounding box center [426, 162] width 118 height 38
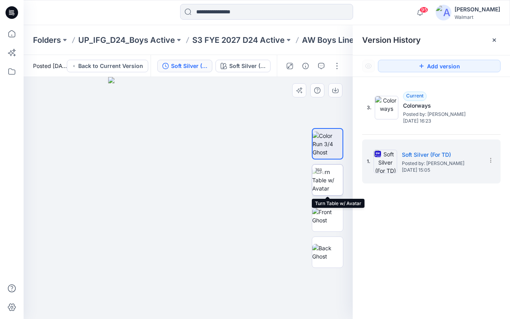
click at [331, 182] on img at bounding box center [327, 180] width 31 height 25
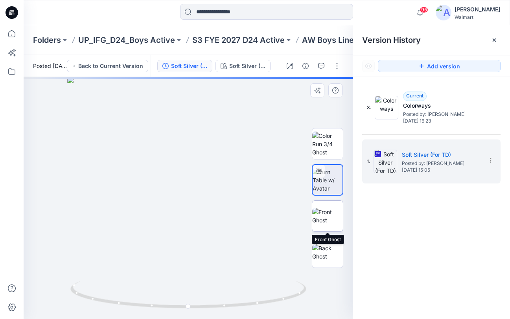
click at [334, 208] on img at bounding box center [327, 216] width 31 height 17
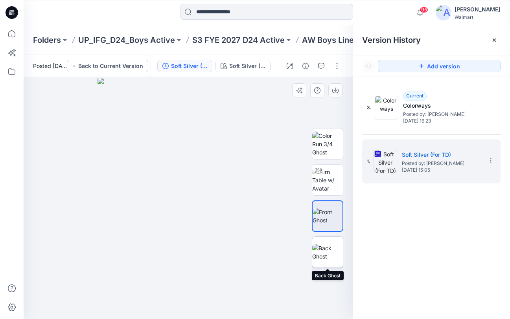
click at [332, 255] on img at bounding box center [327, 252] width 31 height 17
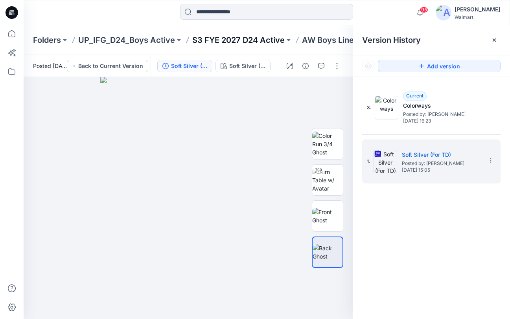
click at [254, 39] on p "S3 FYE 2027 D24 Active" at bounding box center [238, 40] width 92 height 11
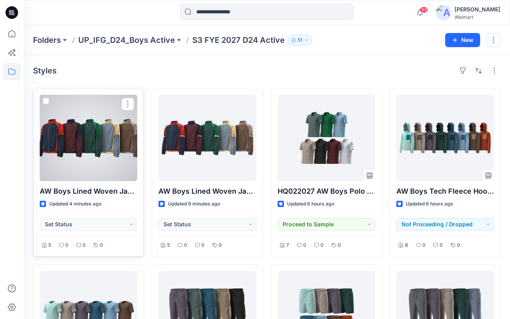
click at [115, 142] on div at bounding box center [88, 138] width 97 height 86
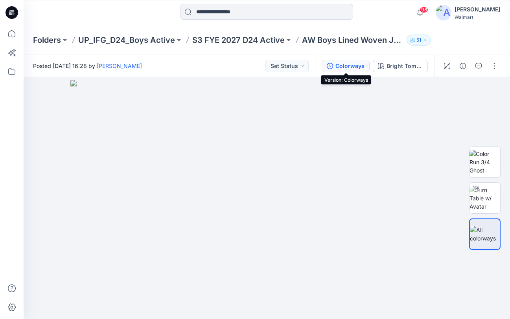
click at [349, 66] on div "Colorways" at bounding box center [349, 66] width 29 height 9
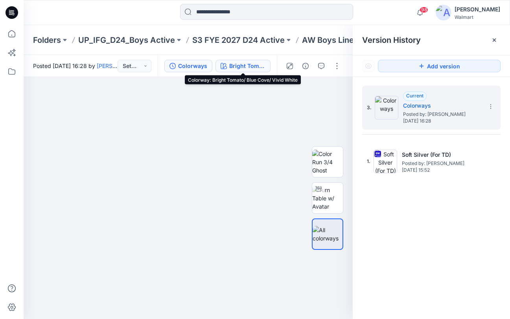
click at [252, 66] on div "Bright Tomato/ Blue Cove/ Vivid White" at bounding box center [247, 66] width 36 height 9
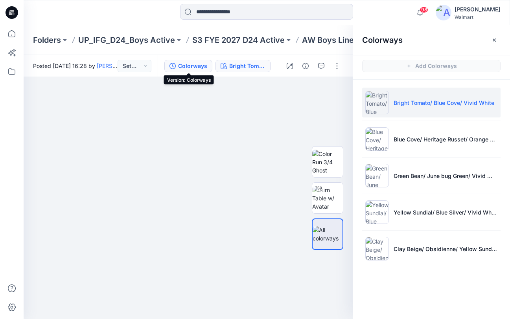
click at [191, 65] on div "Colorways" at bounding box center [192, 66] width 29 height 9
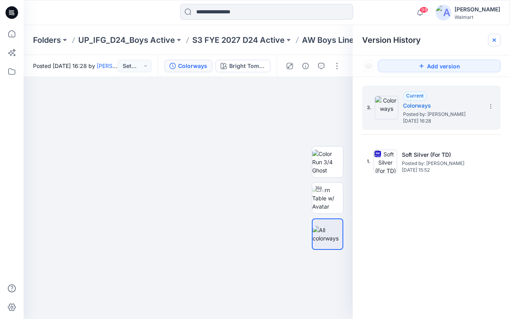
click at [491, 39] on icon at bounding box center [494, 40] width 6 height 6
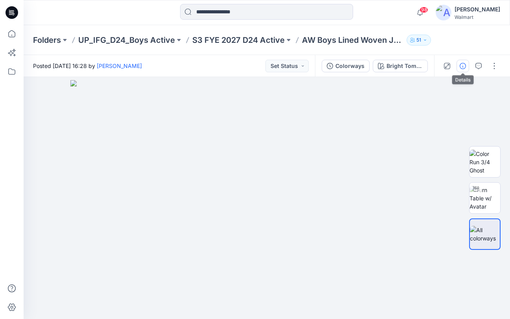
click at [464, 63] on icon "button" at bounding box center [462, 66] width 6 height 6
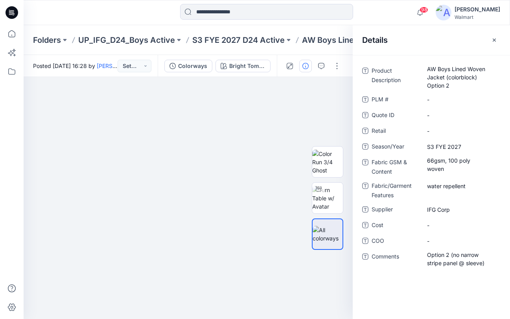
click at [494, 38] on icon "button" at bounding box center [494, 40] width 6 height 6
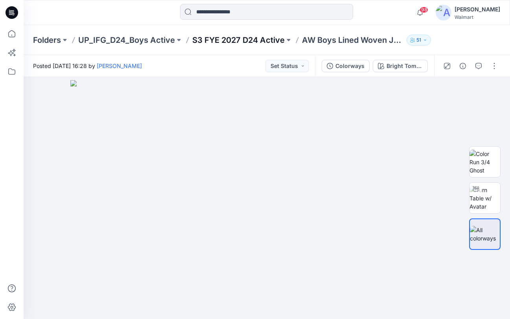
click at [251, 41] on p "S3 FYE 2027 D24 Active" at bounding box center [238, 40] width 92 height 11
